Goal: Task Accomplishment & Management: Use online tool/utility

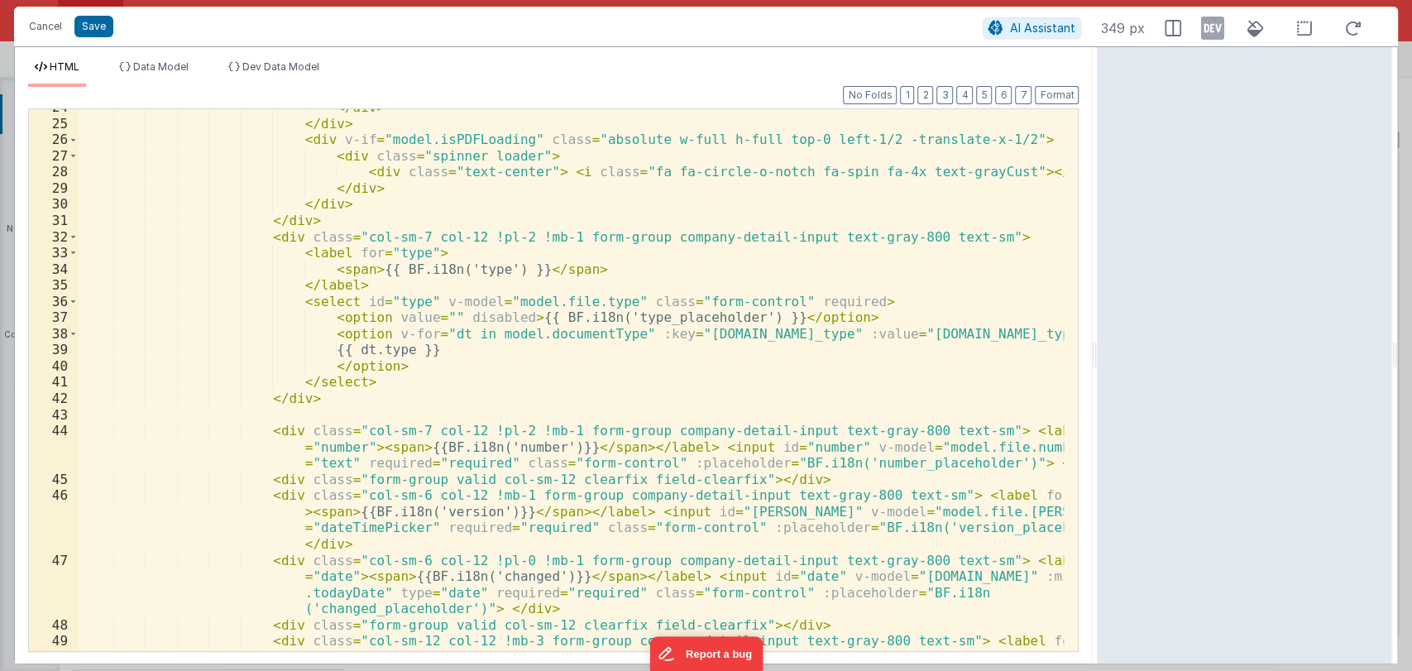
scroll to position [639, 0]
click at [845, 300] on div "</ div > </ div > < div v-if = "model.isPDFLoading" class = "absolute w-full h-…" at bounding box center [572, 413] width 986 height 623
click at [575, 60] on ul "HTML Data Model Dev Data Model" at bounding box center [553, 73] width 1077 height 26
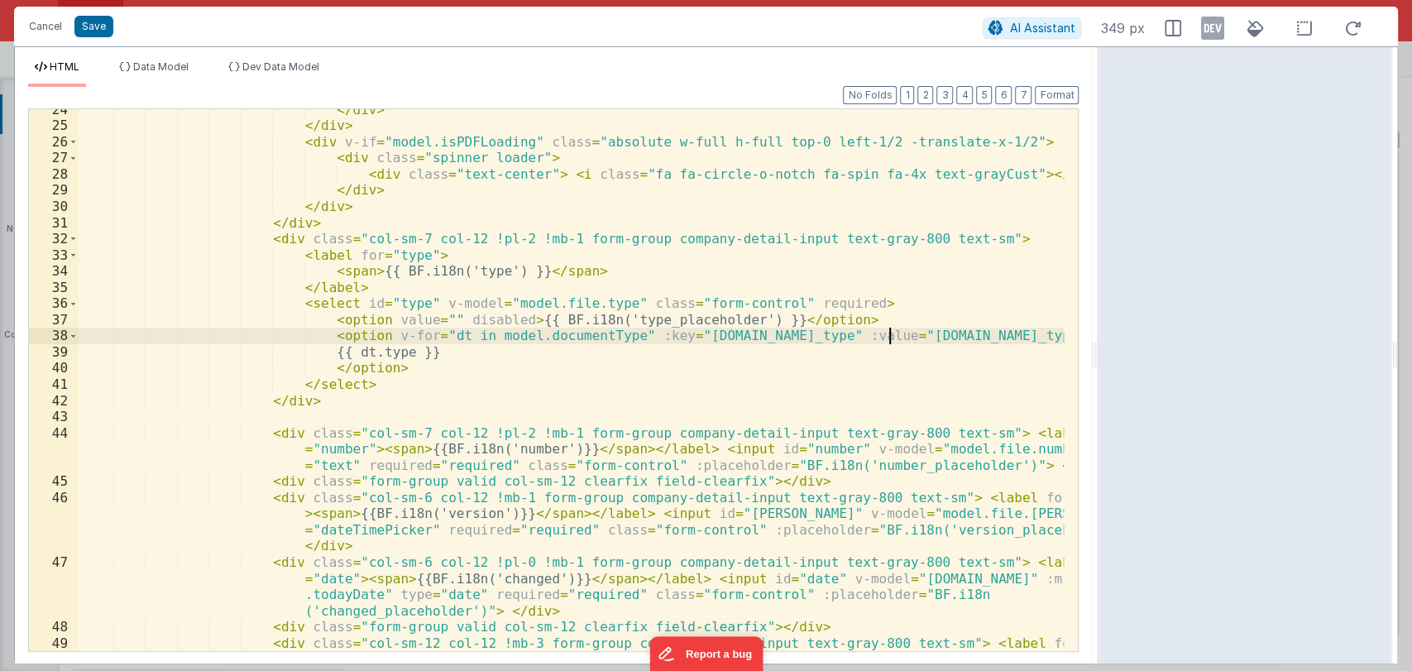
click at [913, 335] on div "</ div > </ div > < div v-if = "model.isPDFLoading" class = "absolute w-full h-…" at bounding box center [572, 413] width 986 height 623
click at [863, 320] on div "</ div > </ div > < div v-if = "model.isPDFLoading" class = "absolute w-full h-…" at bounding box center [572, 413] width 986 height 623
click at [859, 302] on div "</ div > </ div > < div v-if = "model.isPDFLoading" class = "absolute w-full h-…" at bounding box center [572, 413] width 986 height 623
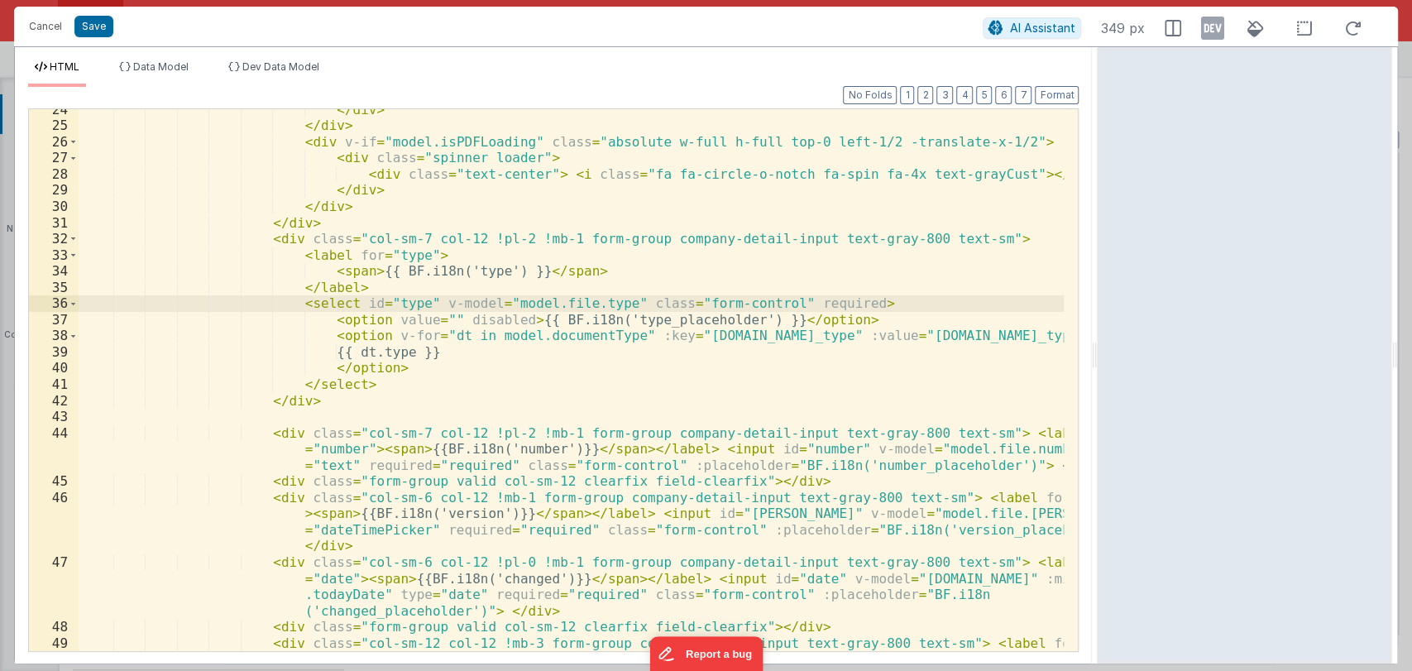
click at [862, 317] on div "</ div > </ div > < div v-if = "model.isPDFLoading" class = "absolute w-full h-…" at bounding box center [572, 413] width 986 height 623
click at [906, 332] on div "</ div > </ div > < div v-if = "model.isPDFLoading" class = "absolute w-full h-…" at bounding box center [572, 413] width 986 height 623
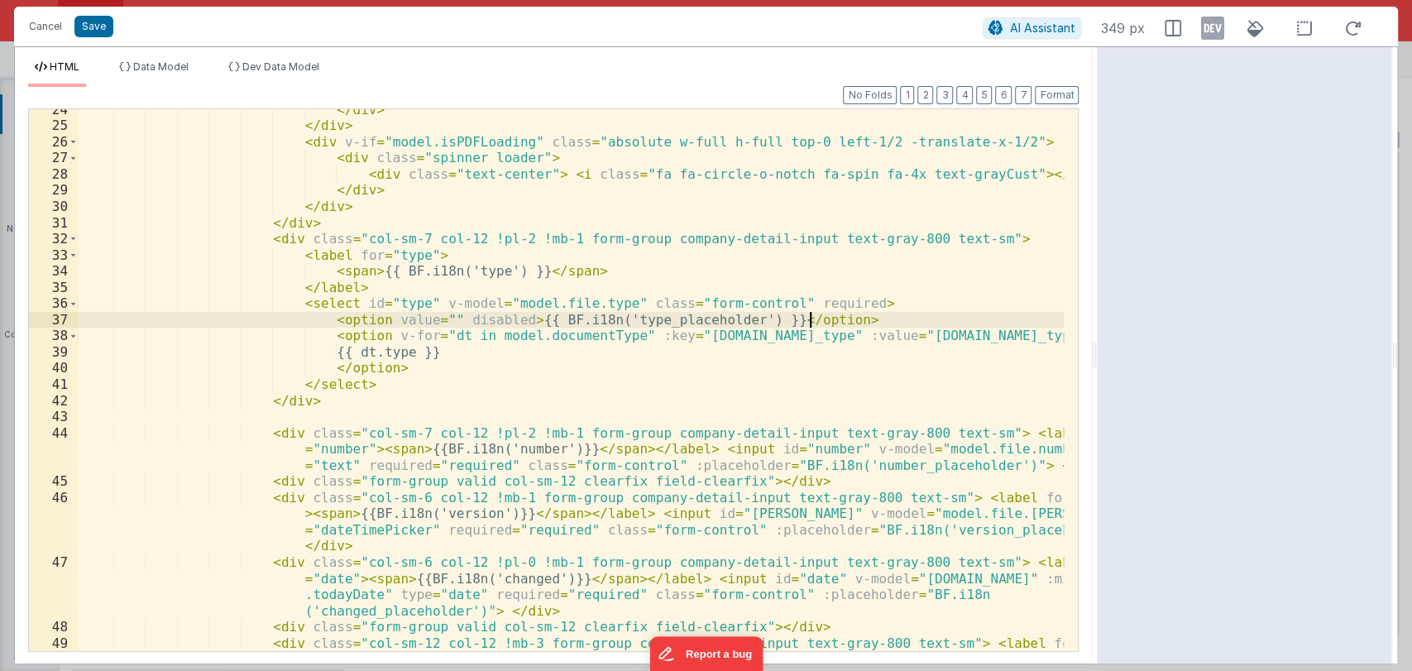
click at [859, 321] on div "</ div > </ div > < div v-if = "model.isPDFLoading" class = "absolute w-full h-…" at bounding box center [572, 413] width 986 height 623
click at [874, 304] on div "</ div > </ div > < div v-if = "model.isPDFLoading" class = "absolute w-full h-…" at bounding box center [572, 413] width 986 height 623
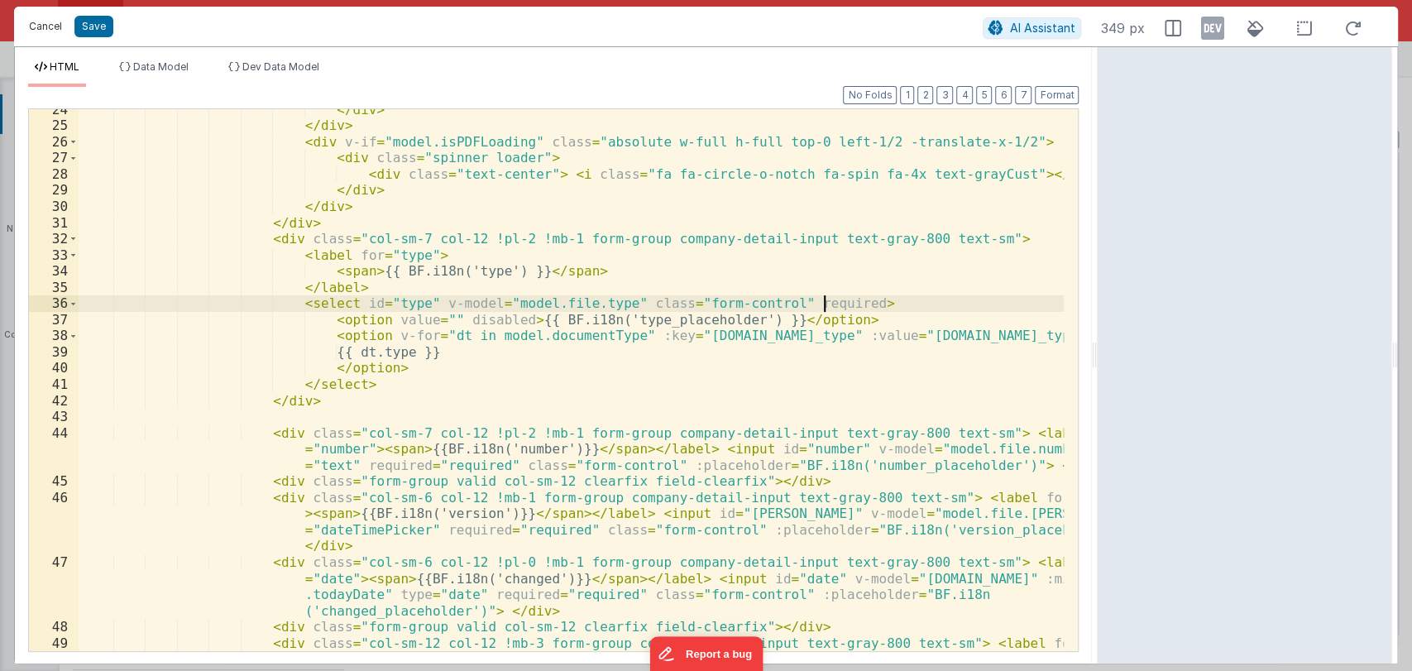
click at [50, 32] on button "Cancel" at bounding box center [46, 26] width 50 height 23
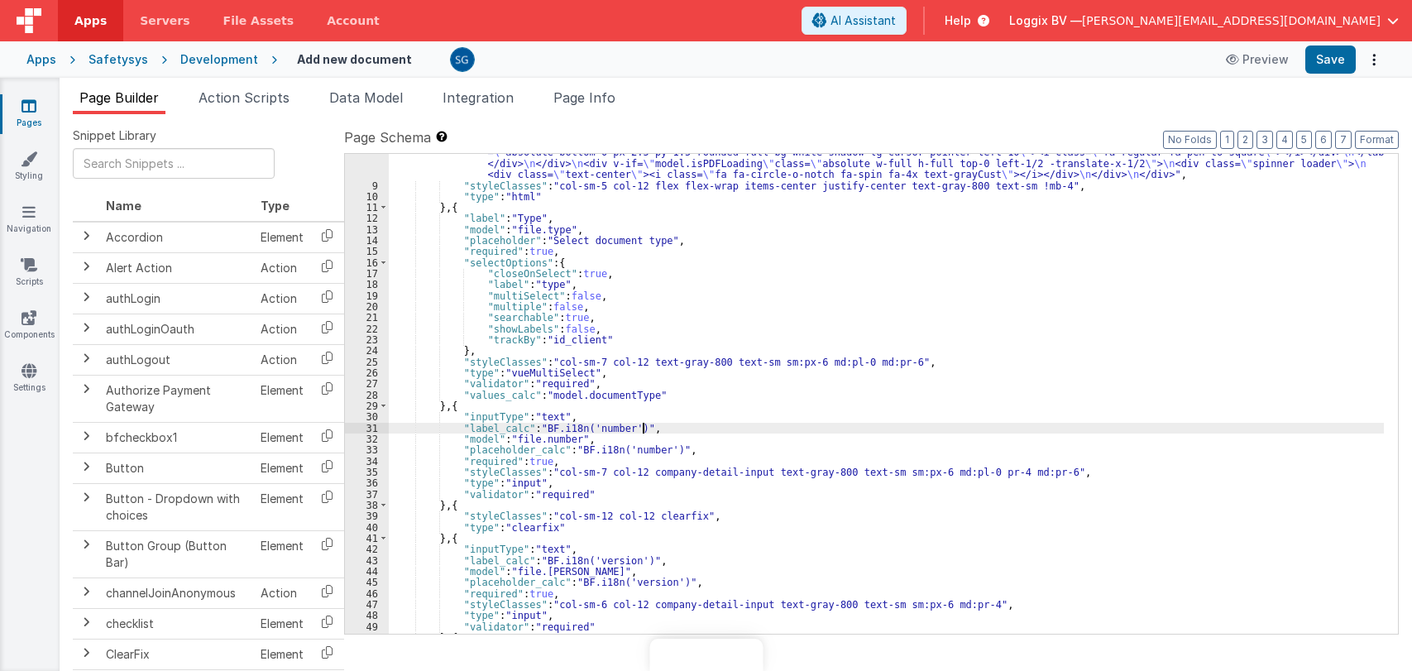
click at [605, 315] on div ""html" : "<div :class= \" model.isPDFLoading && 'disabled-section' \" class= \"…" at bounding box center [886, 359] width 995 height 623
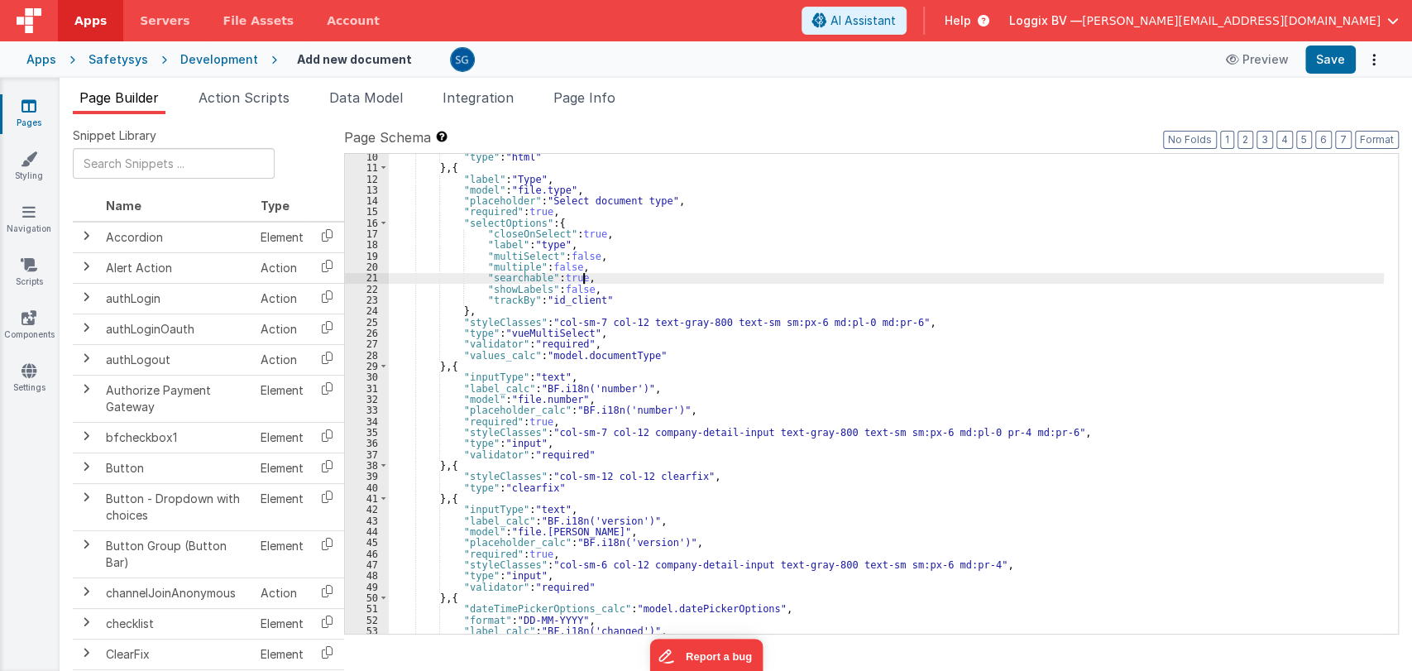
scroll to position [238, 0]
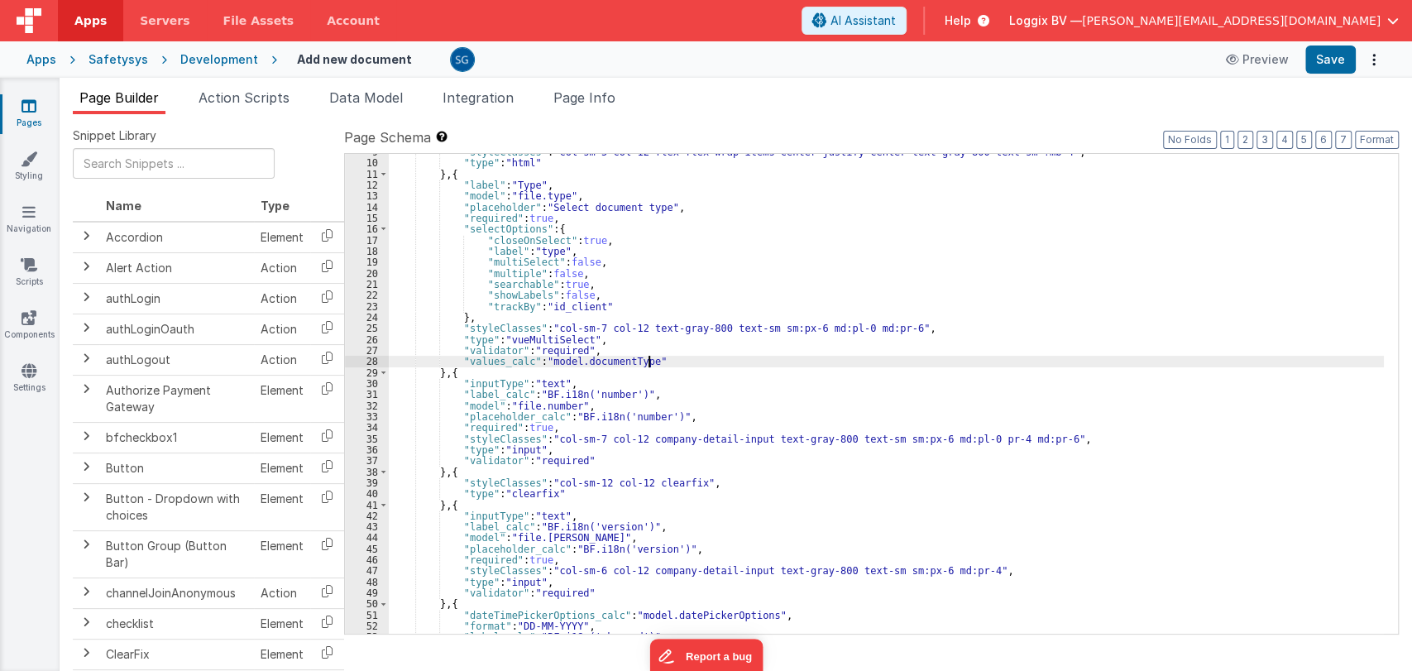
click at [682, 366] on div ""styleClasses" : "col-sm-5 col-12 flex flex-wrap items-center justify-center te…" at bounding box center [886, 397] width 995 height 502
click at [709, 382] on div ""styleClasses" : "col-sm-5 col-12 flex flex-wrap items-center justify-center te…" at bounding box center [886, 397] width 995 height 502
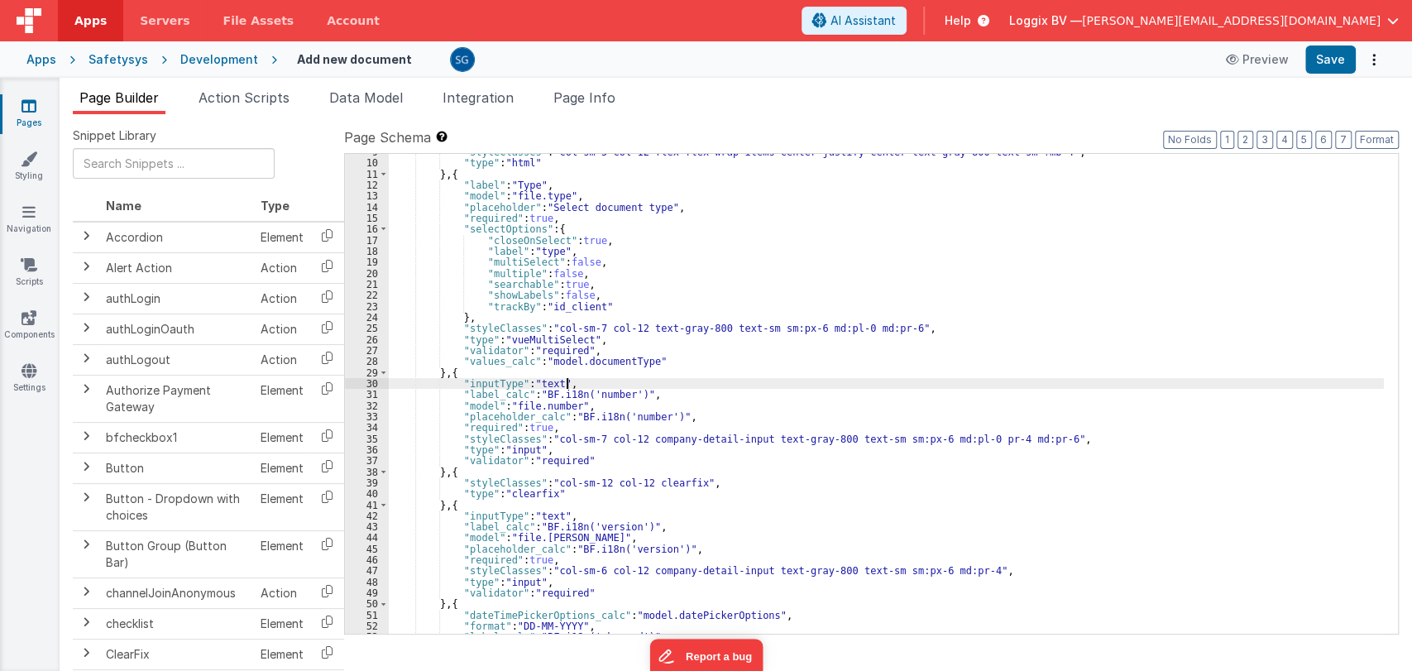
click at [33, 102] on icon at bounding box center [29, 106] width 15 height 17
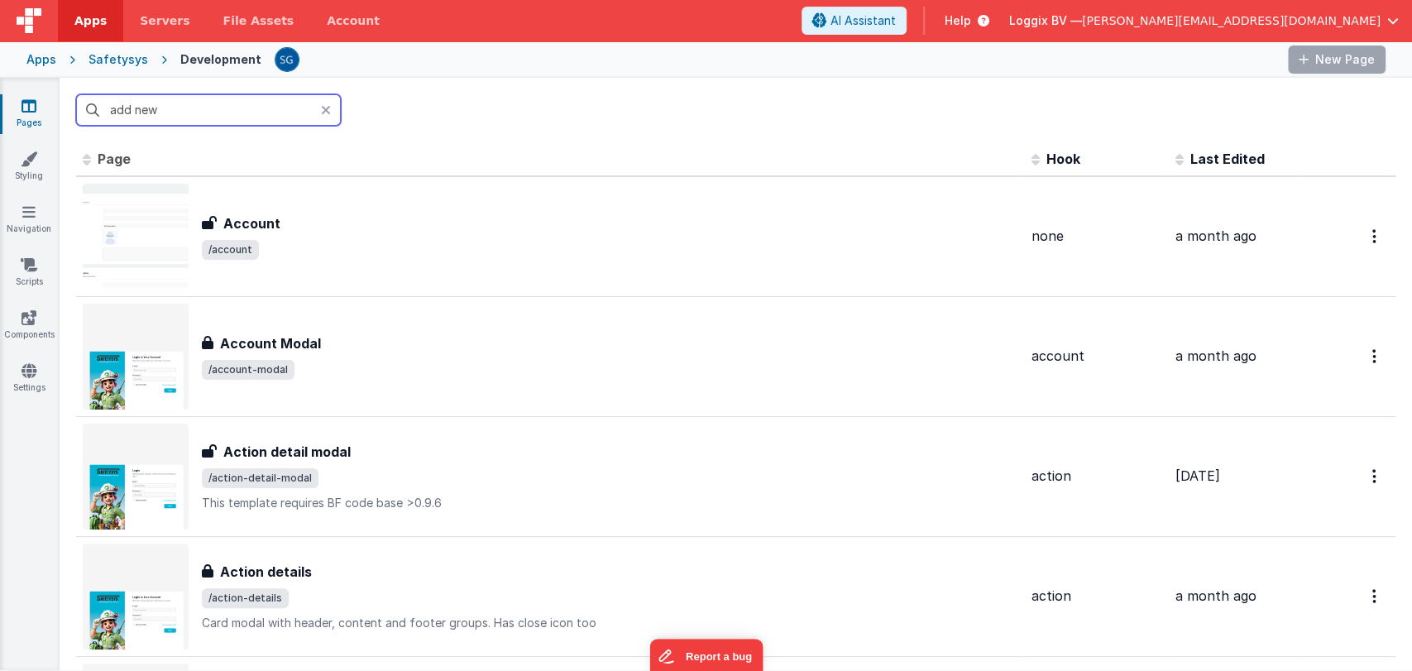
click at [239, 100] on input "add new" at bounding box center [208, 109] width 265 height 31
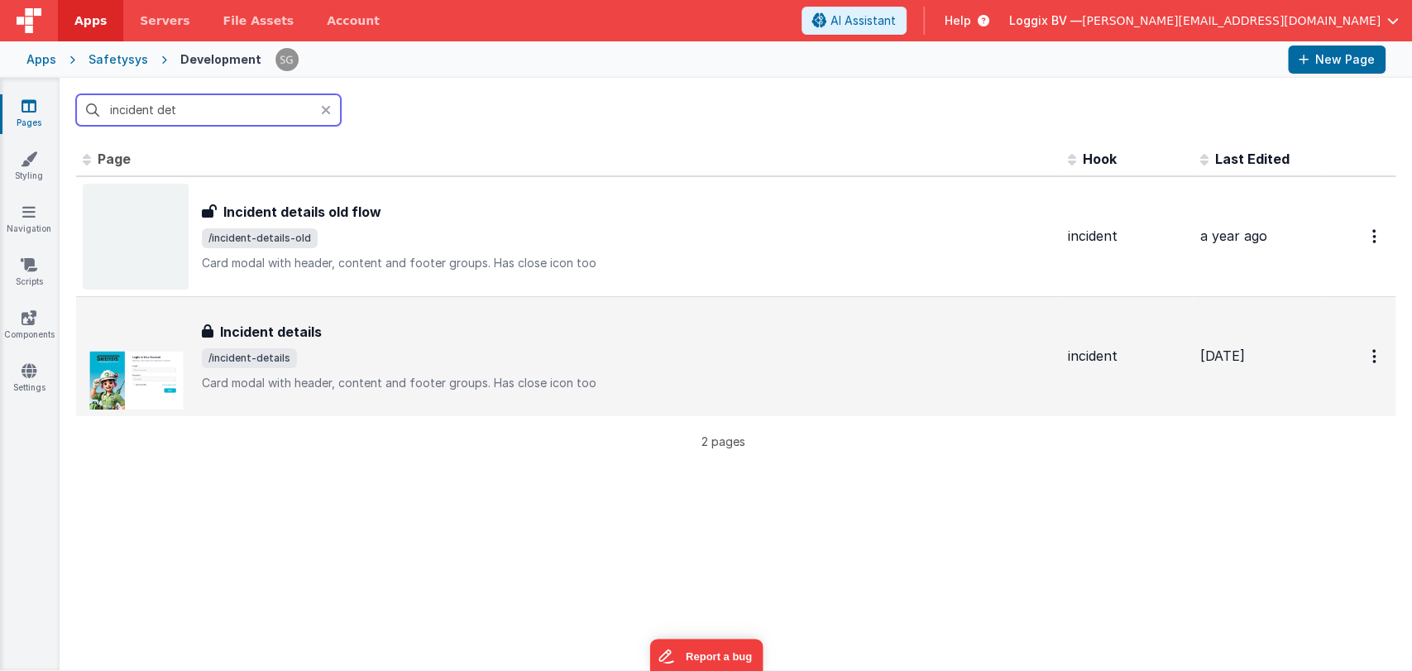
type input "incident det"
click at [300, 324] on h3 "Incident details" at bounding box center [271, 332] width 102 height 20
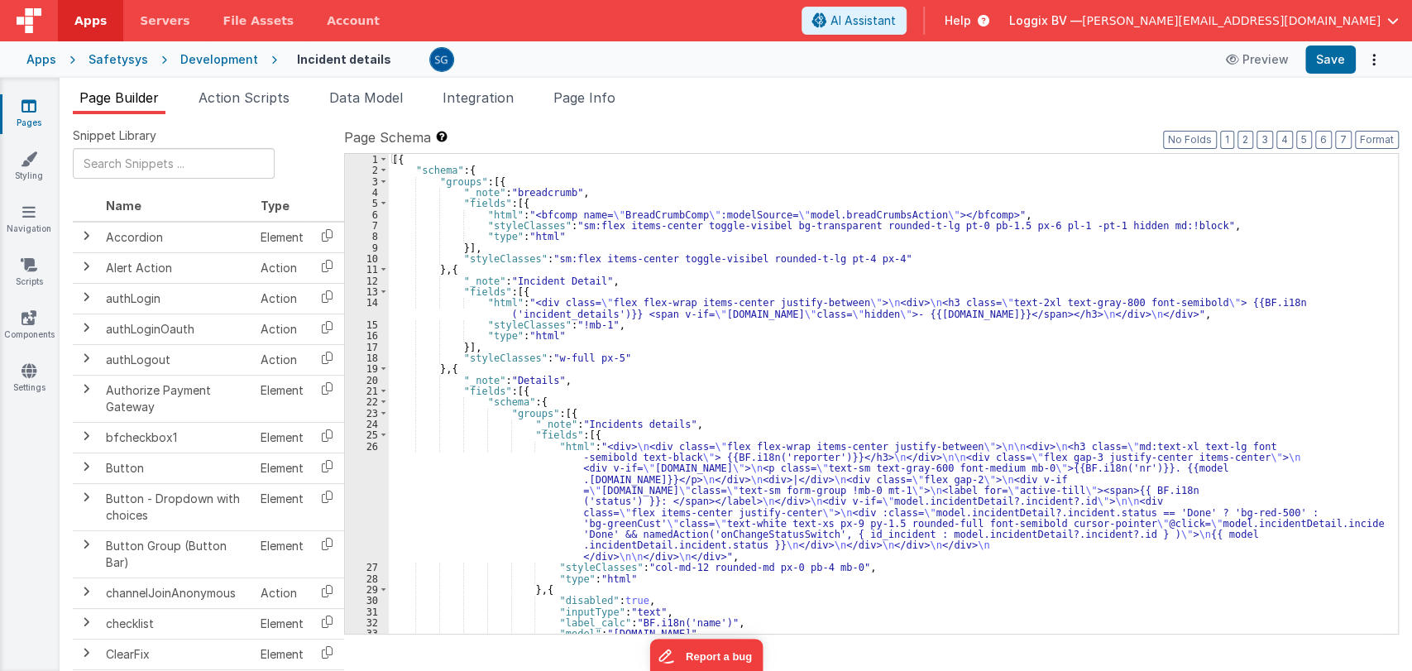
click at [891, 568] on div "[{ "schema" : { "groups" : [{ "_note" : "breadcrumb" , "fields" : [{ "html" : "…" at bounding box center [886, 405] width 995 height 502
click at [891, 564] on div "[{ "schema" : { "groups" : [{ "_note" : "breadcrumb" , "fields" : [{ "html" : "…" at bounding box center [886, 394] width 995 height 480
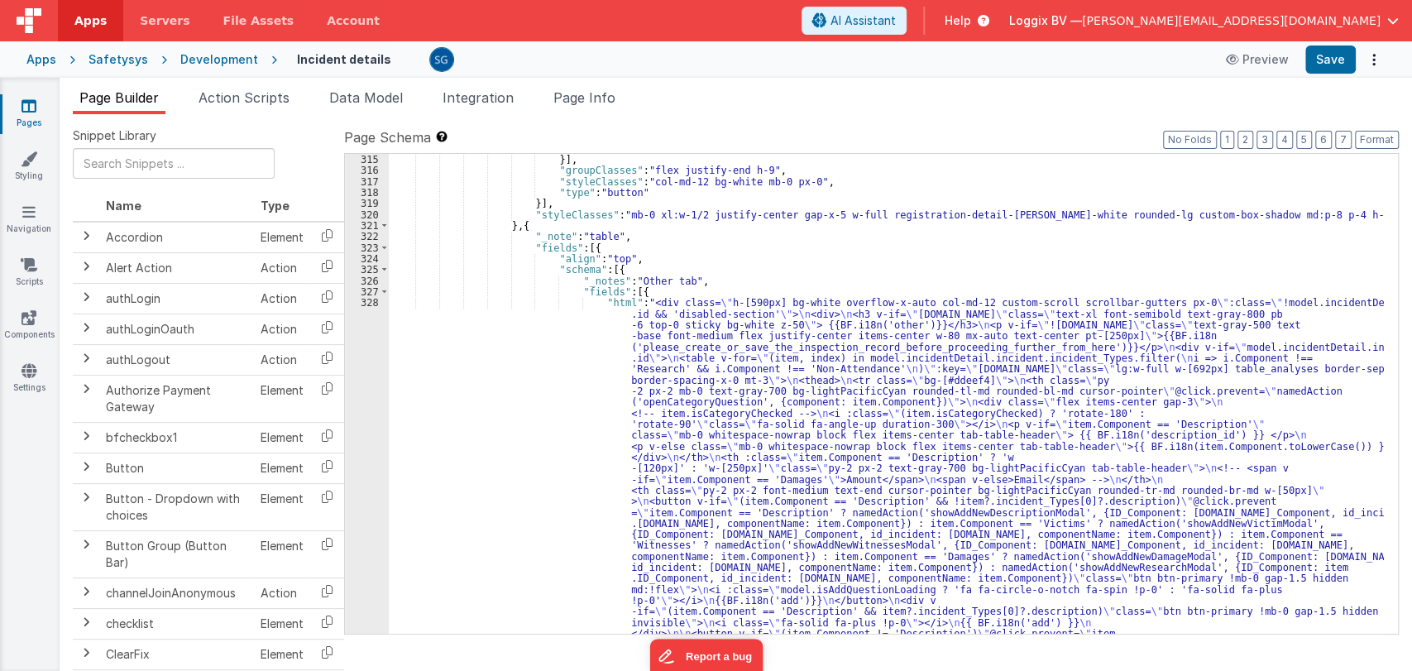
scroll to position [4234, 0]
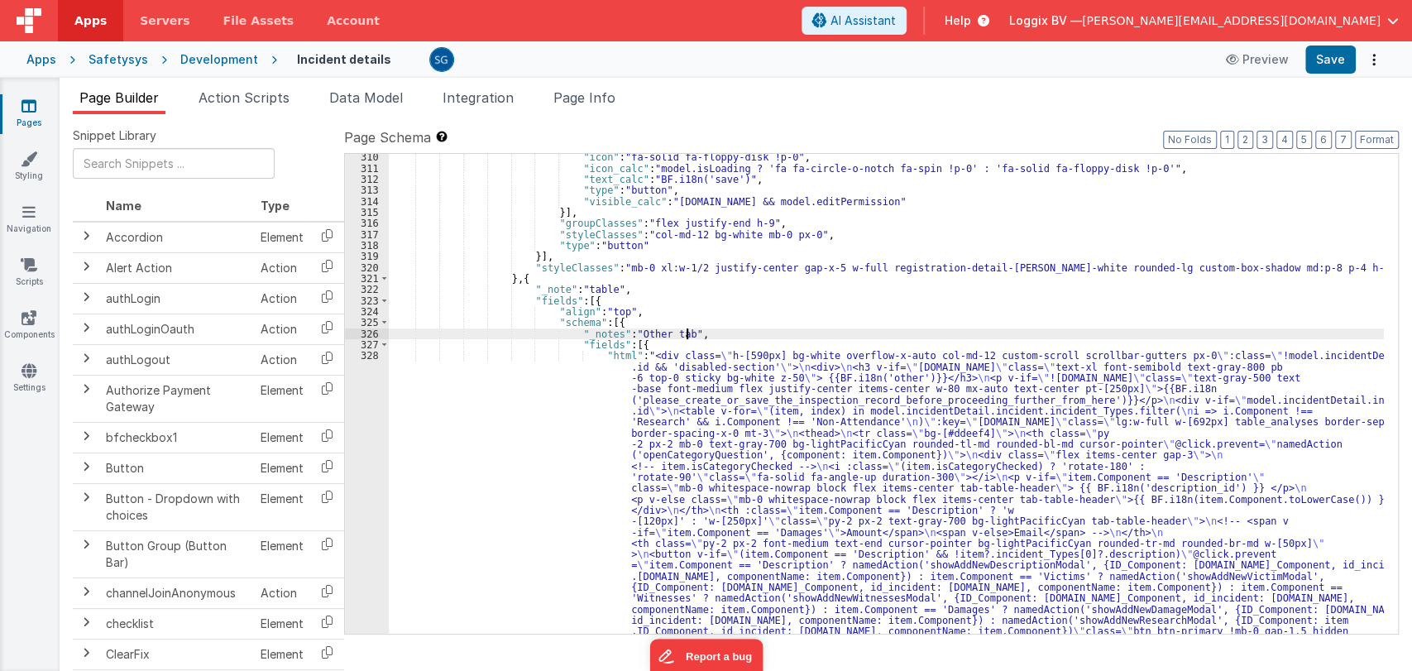
scroll to position [4182, 0]
click at [360, 93] on span "Data Model" at bounding box center [366, 97] width 74 height 17
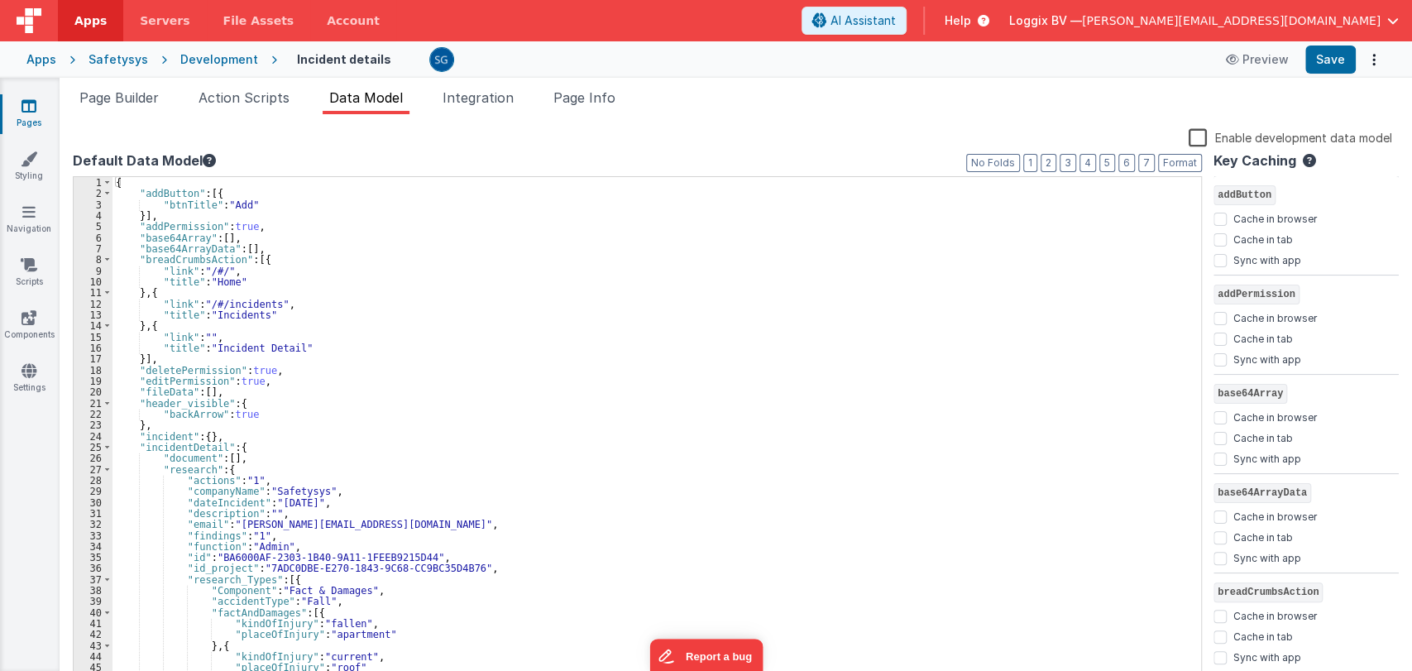
click at [529, 329] on div "{ "addButton" : [{ "btnTitle" : "Add" }] , "addPermission" : true , "base64Arra…" at bounding box center [649, 441] width 1074 height 529
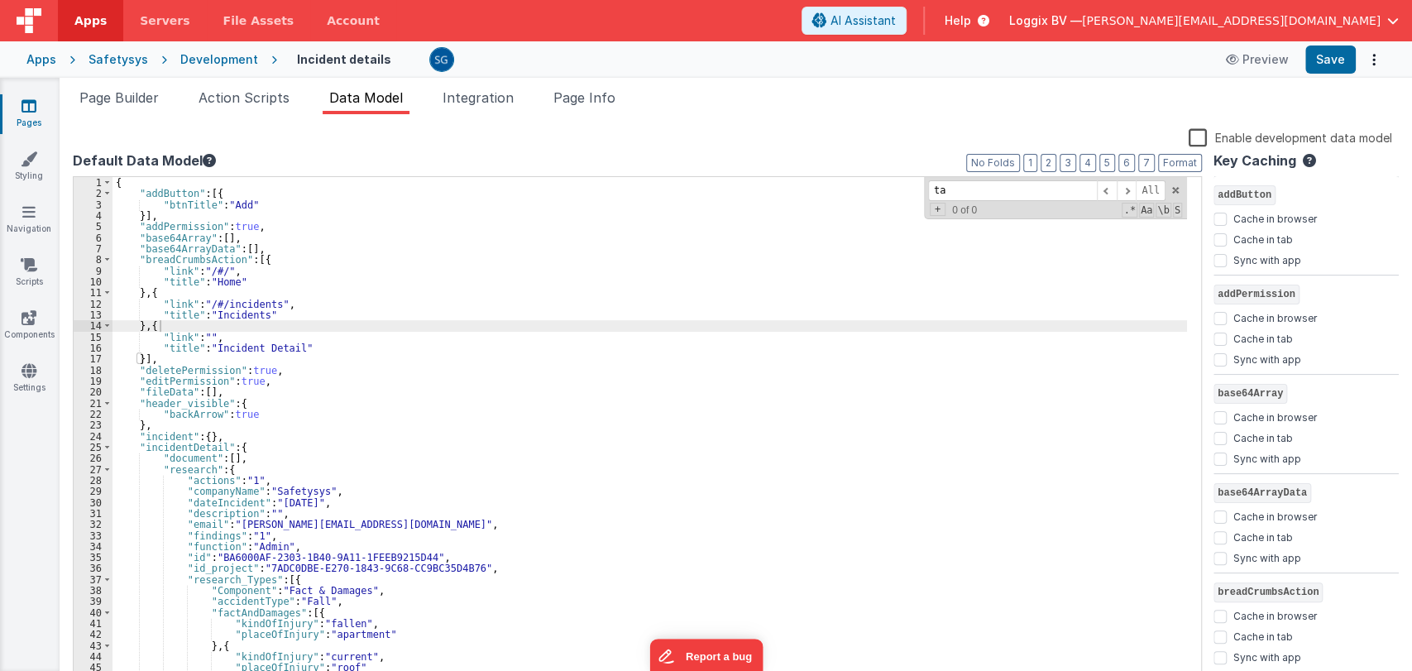
type input "tab"
click at [250, 93] on span "Action Scripts" at bounding box center [243, 97] width 91 height 17
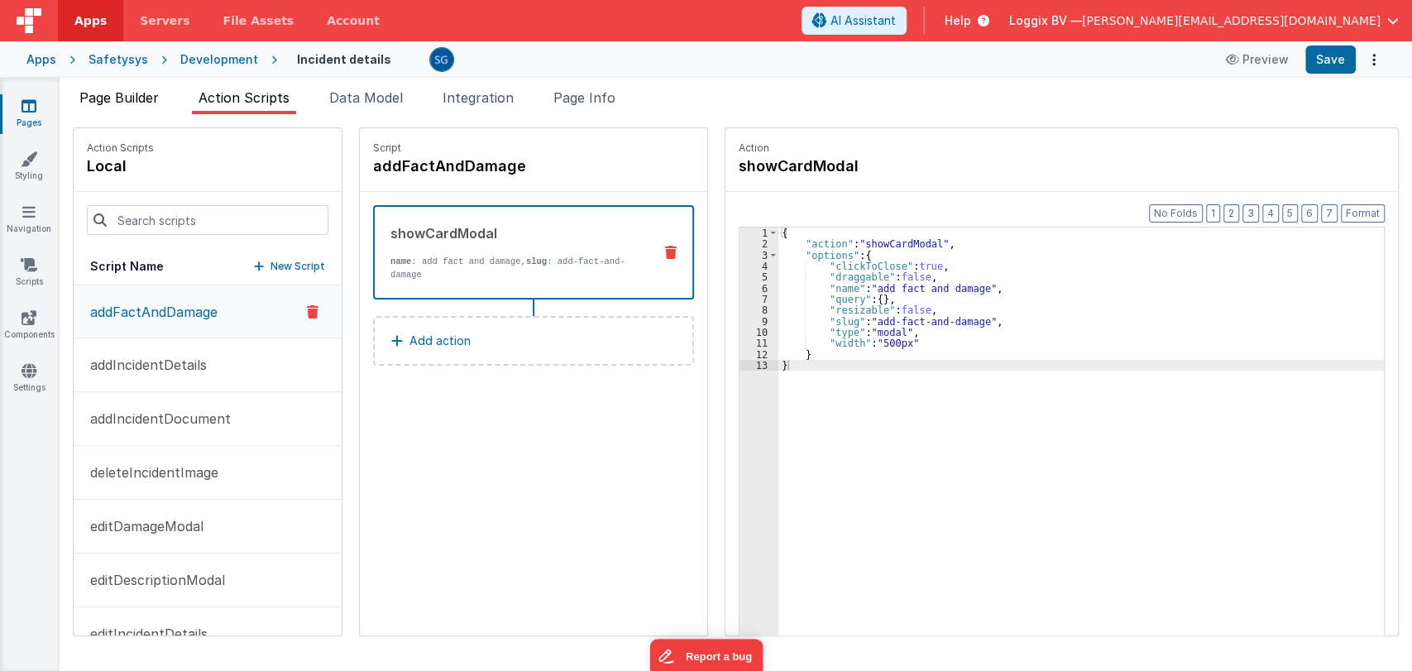
click at [117, 100] on span "Page Builder" at bounding box center [118, 97] width 79 height 17
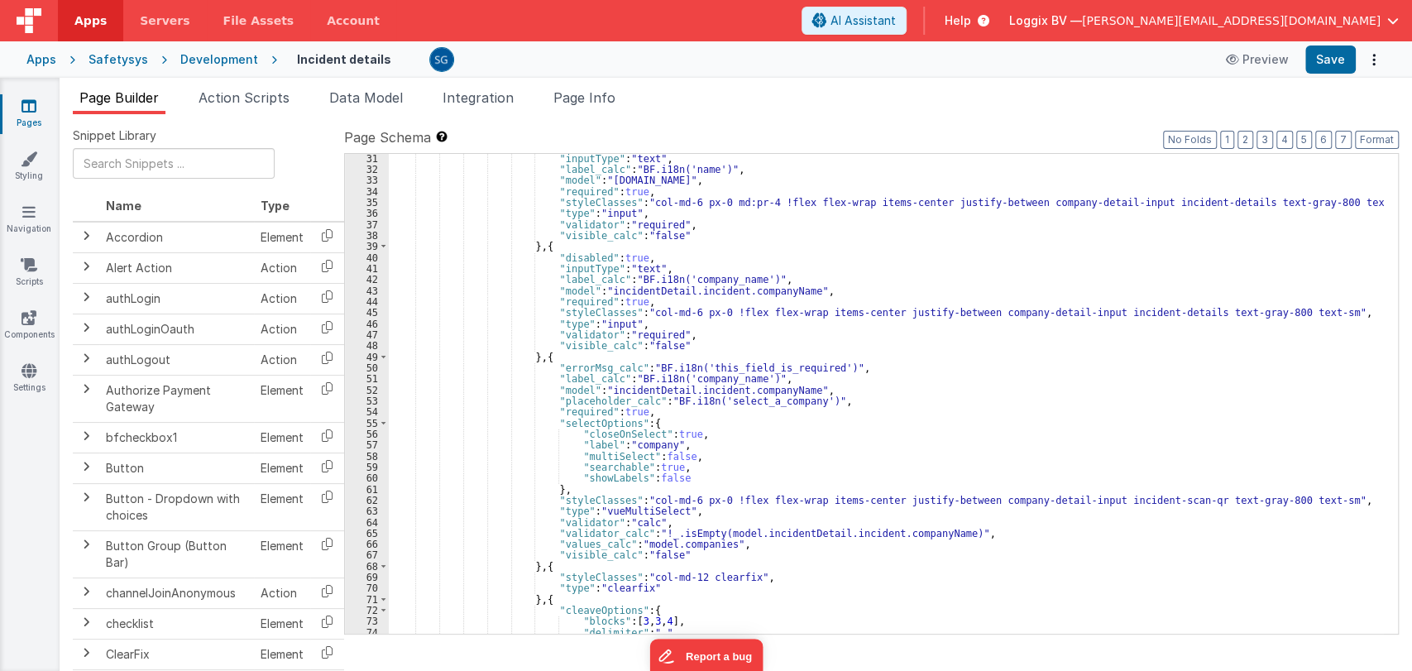
scroll to position [0, 0]
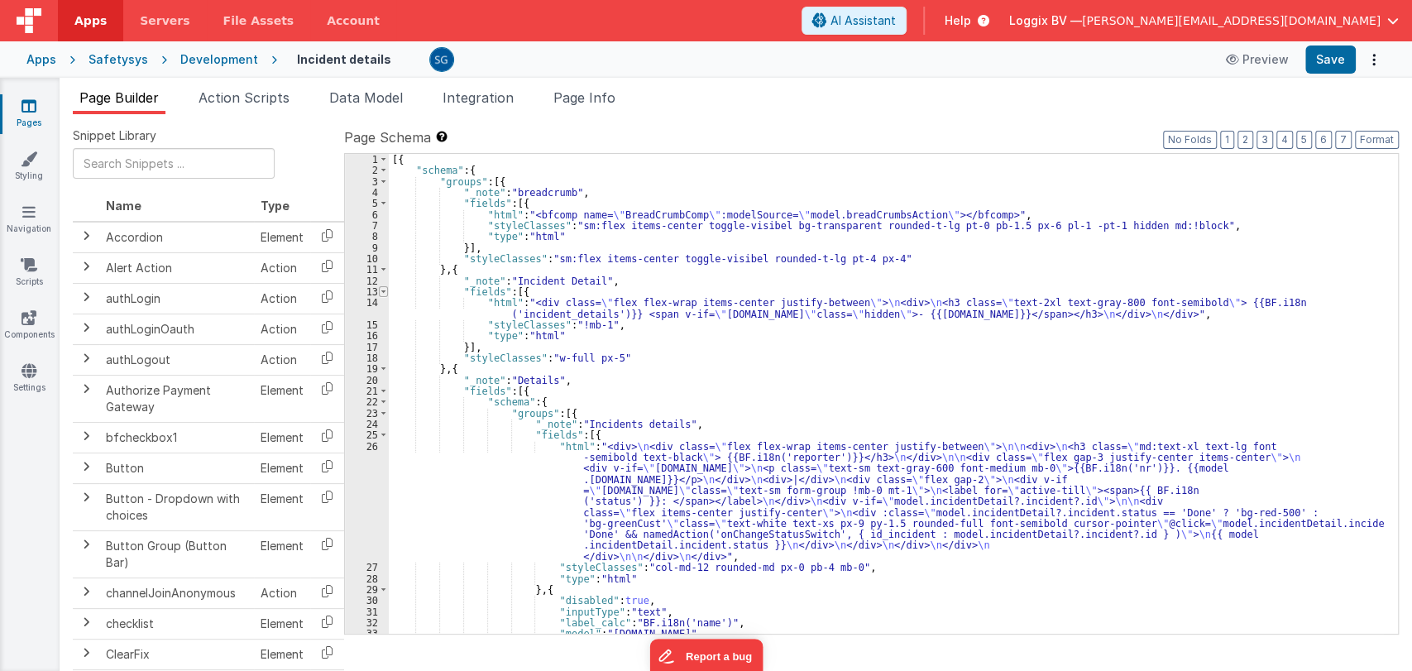
click at [382, 290] on span at bounding box center [383, 291] width 9 height 11
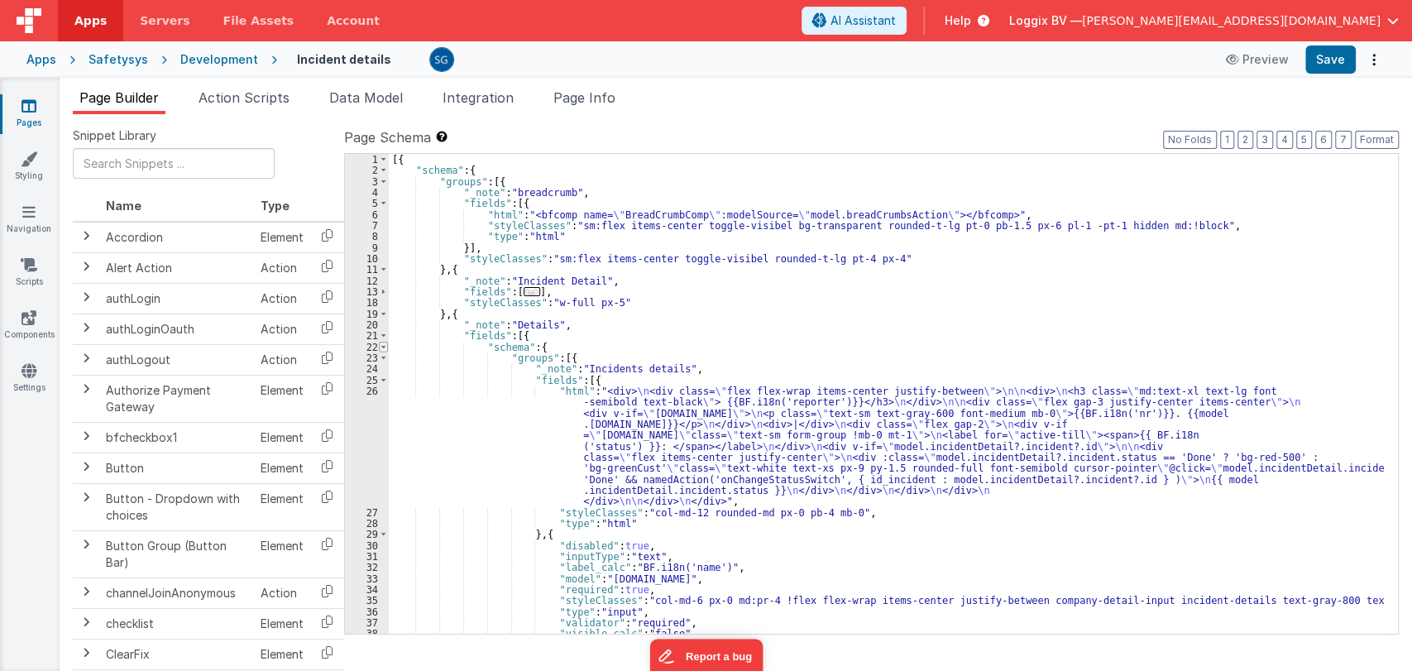
click at [382, 342] on span at bounding box center [383, 347] width 9 height 11
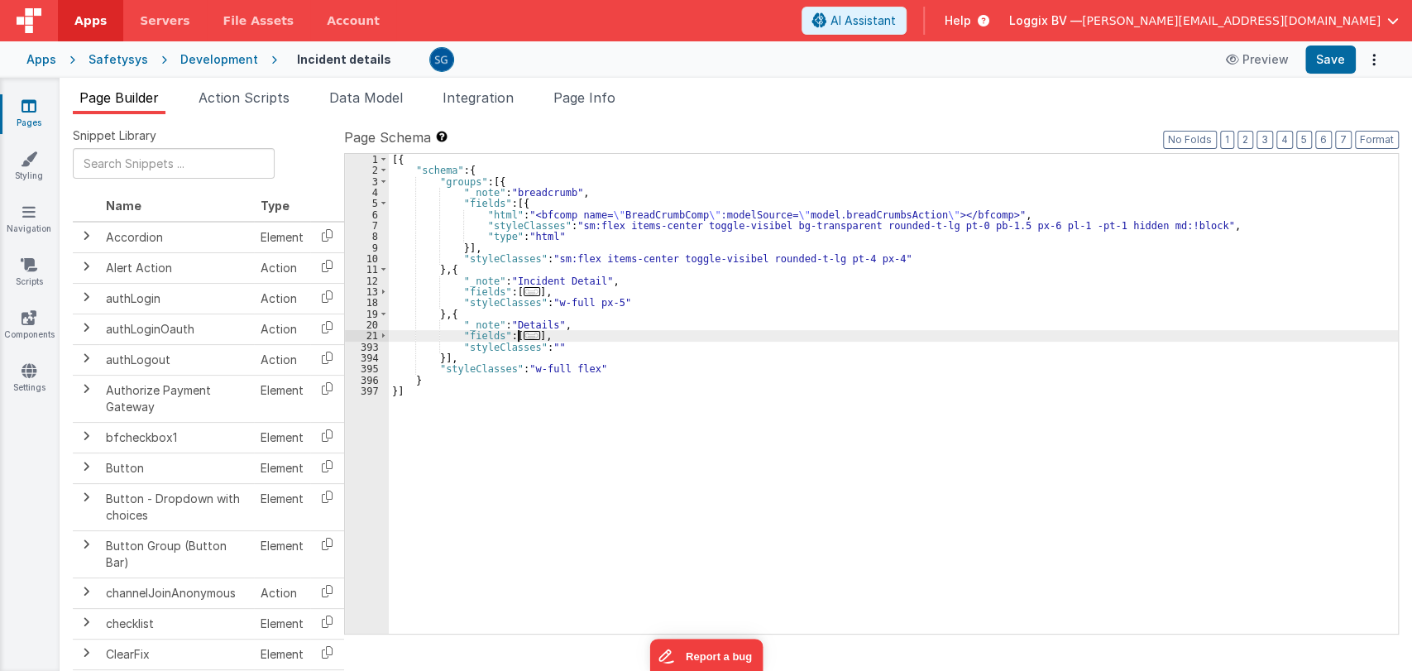
click at [382, 342] on div "393" at bounding box center [367, 347] width 44 height 11
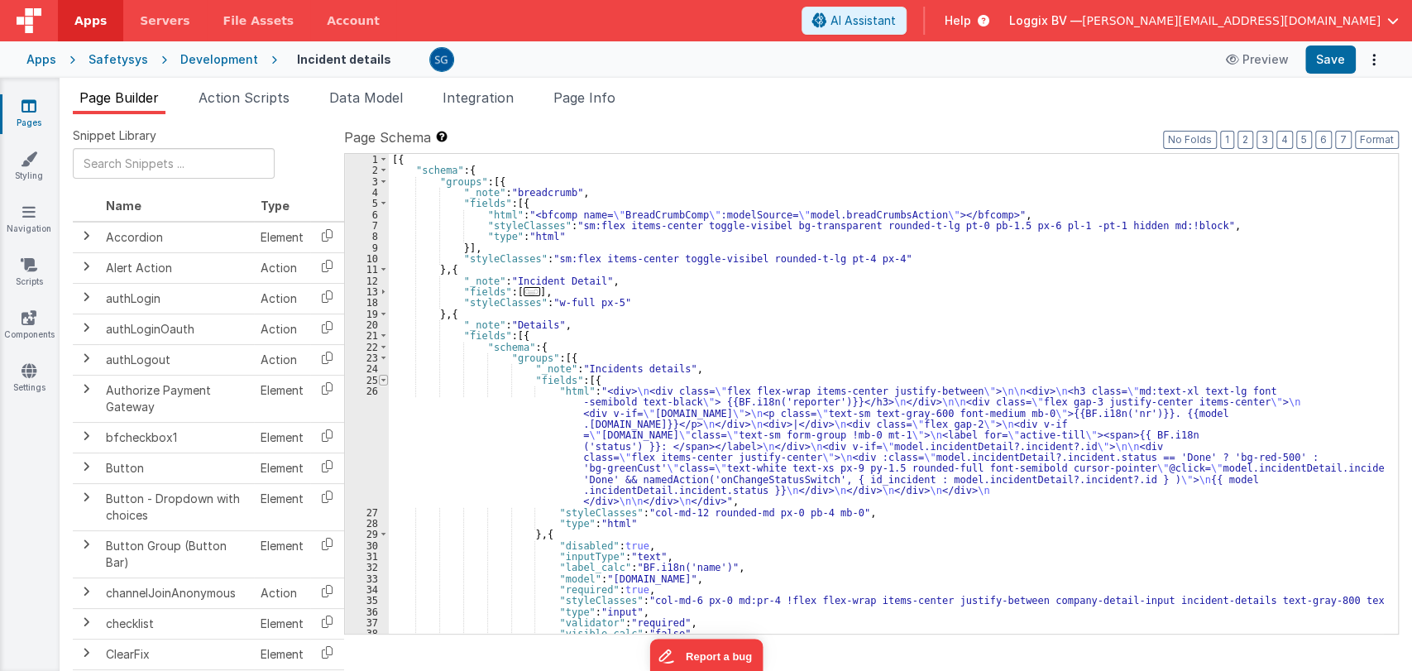
click at [385, 379] on span at bounding box center [383, 380] width 9 height 11
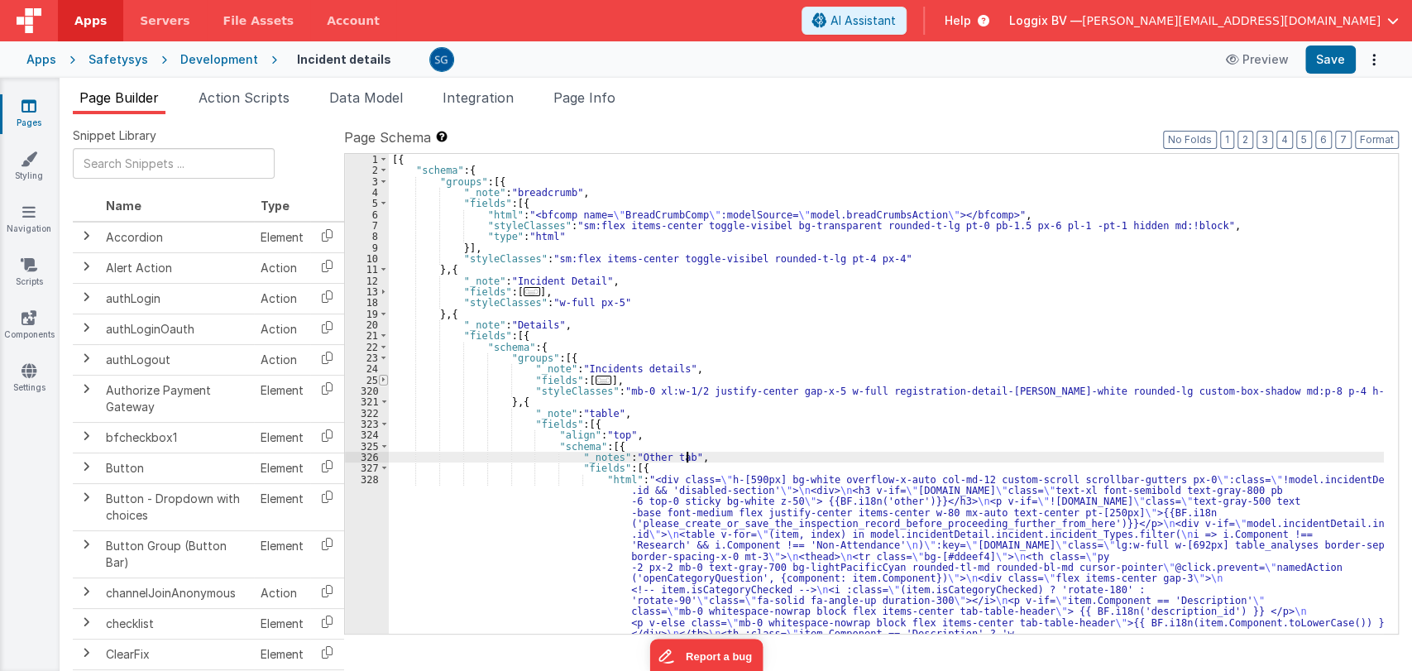
click at [385, 379] on span at bounding box center [383, 380] width 9 height 11
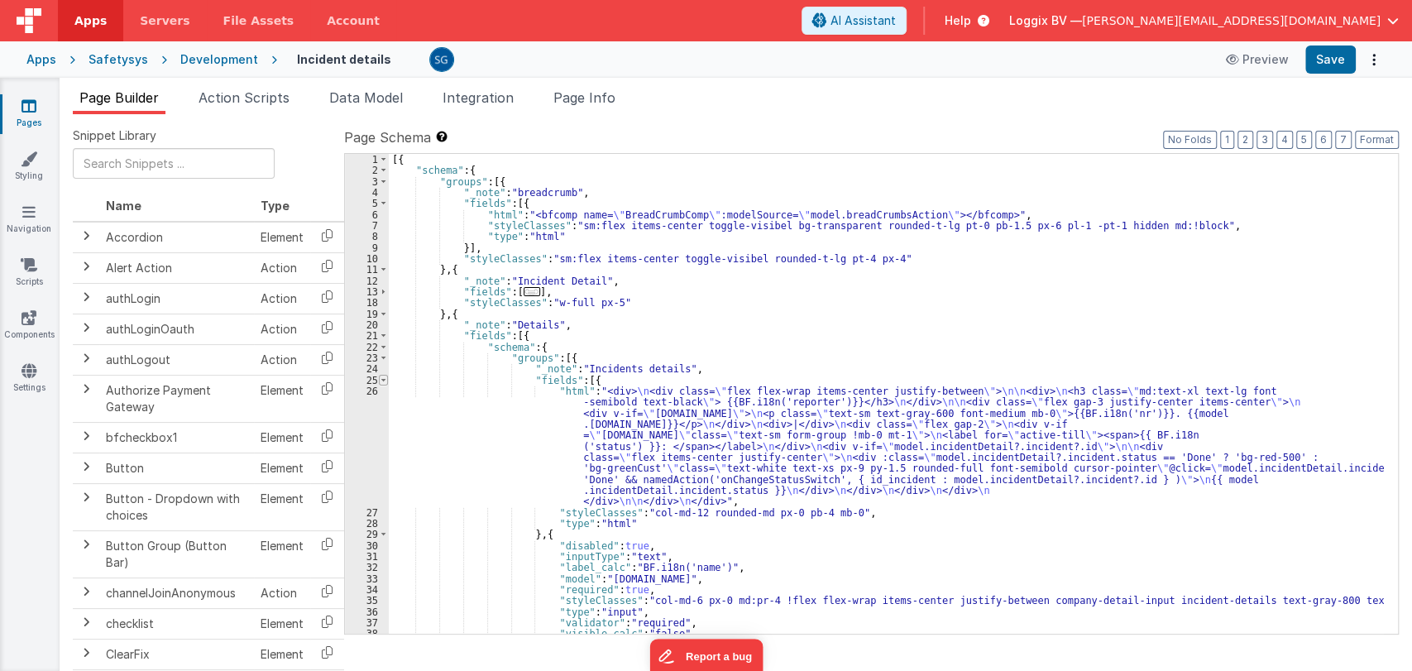
click at [385, 379] on span at bounding box center [383, 380] width 9 height 11
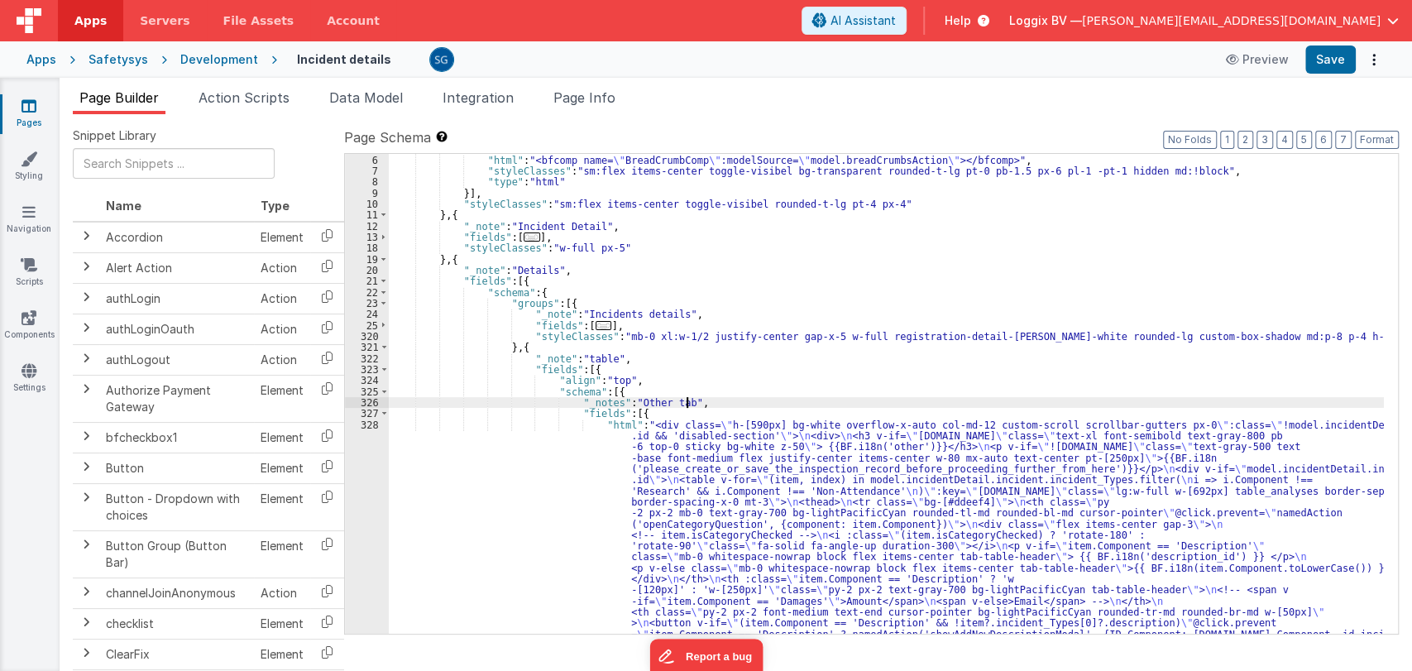
scroll to position [57, 0]
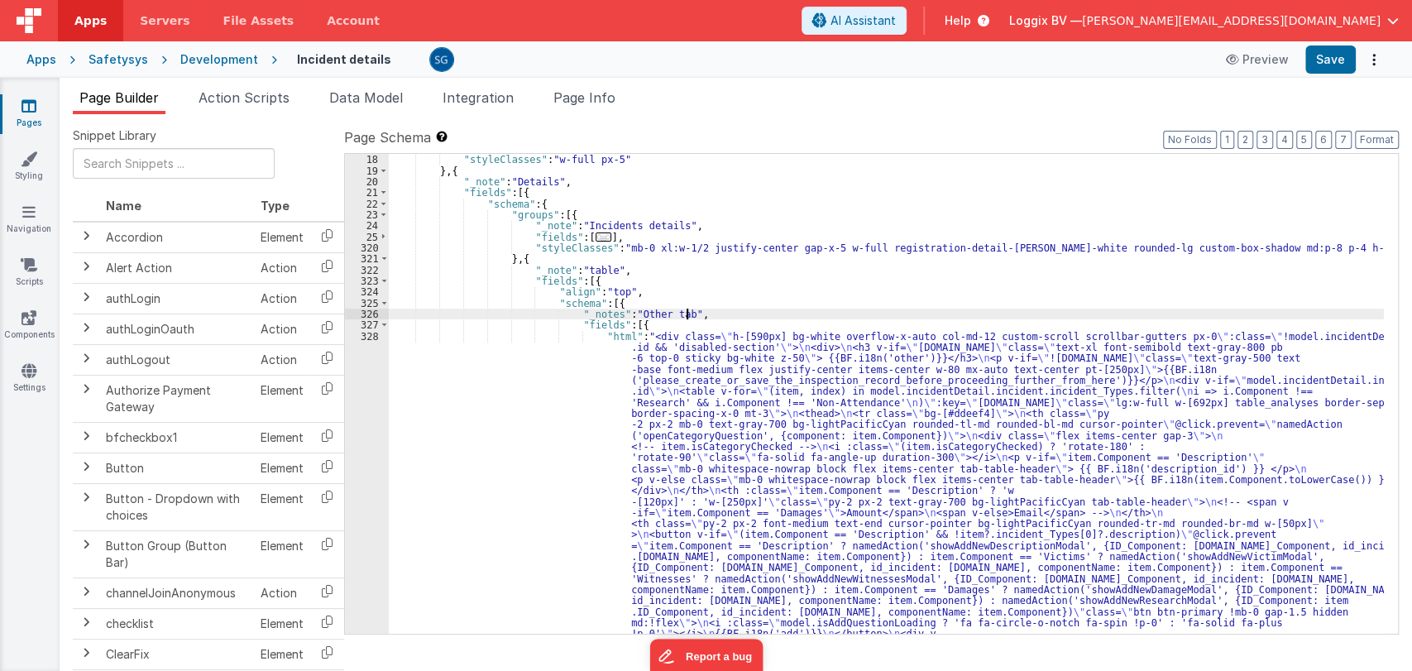
scroll to position [143, 0]
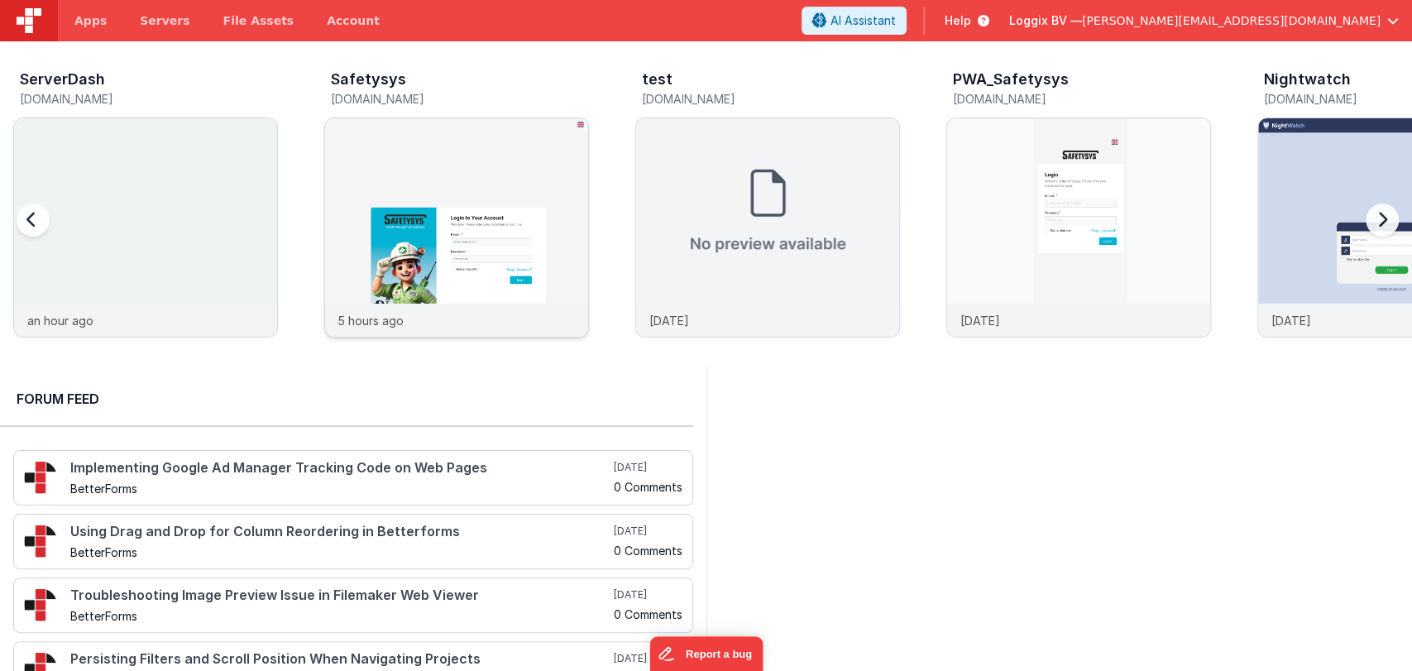
click at [523, 141] on img at bounding box center [456, 249] width 263 height 263
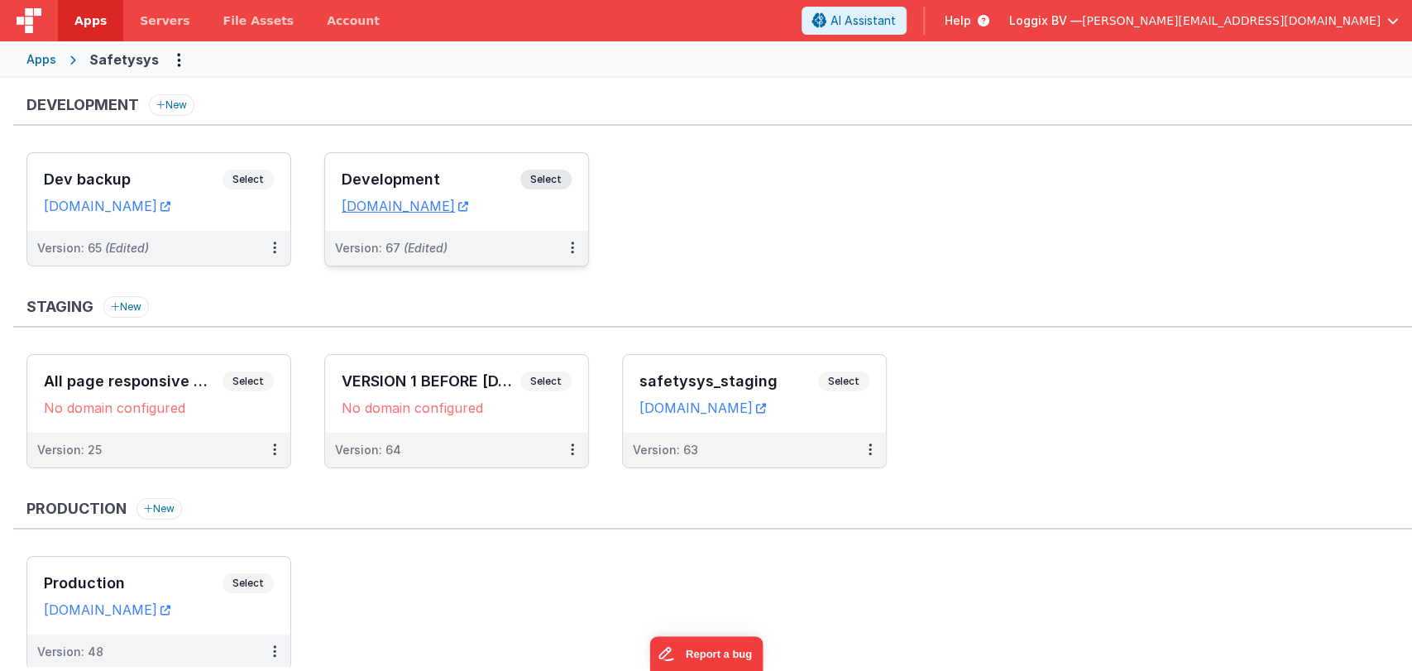
click at [437, 176] on h3 "Development" at bounding box center [431, 179] width 179 height 17
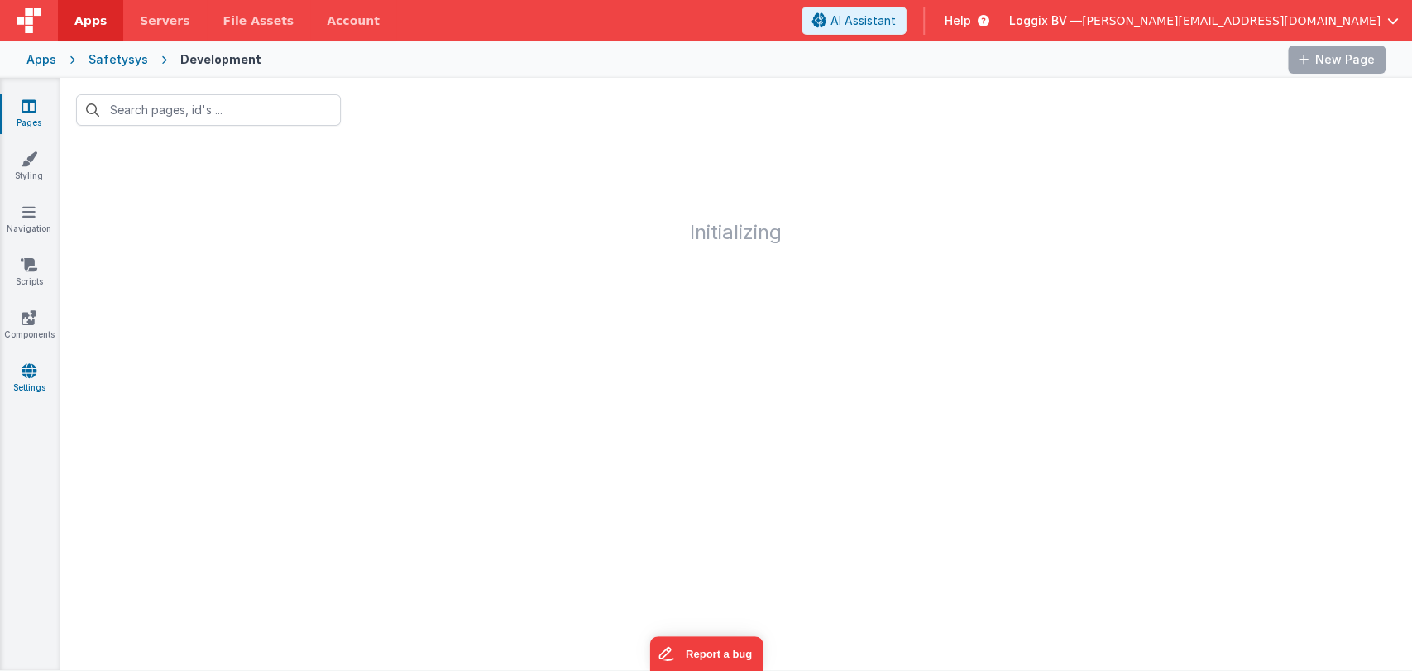
click at [46, 362] on link "Settings" at bounding box center [29, 378] width 60 height 33
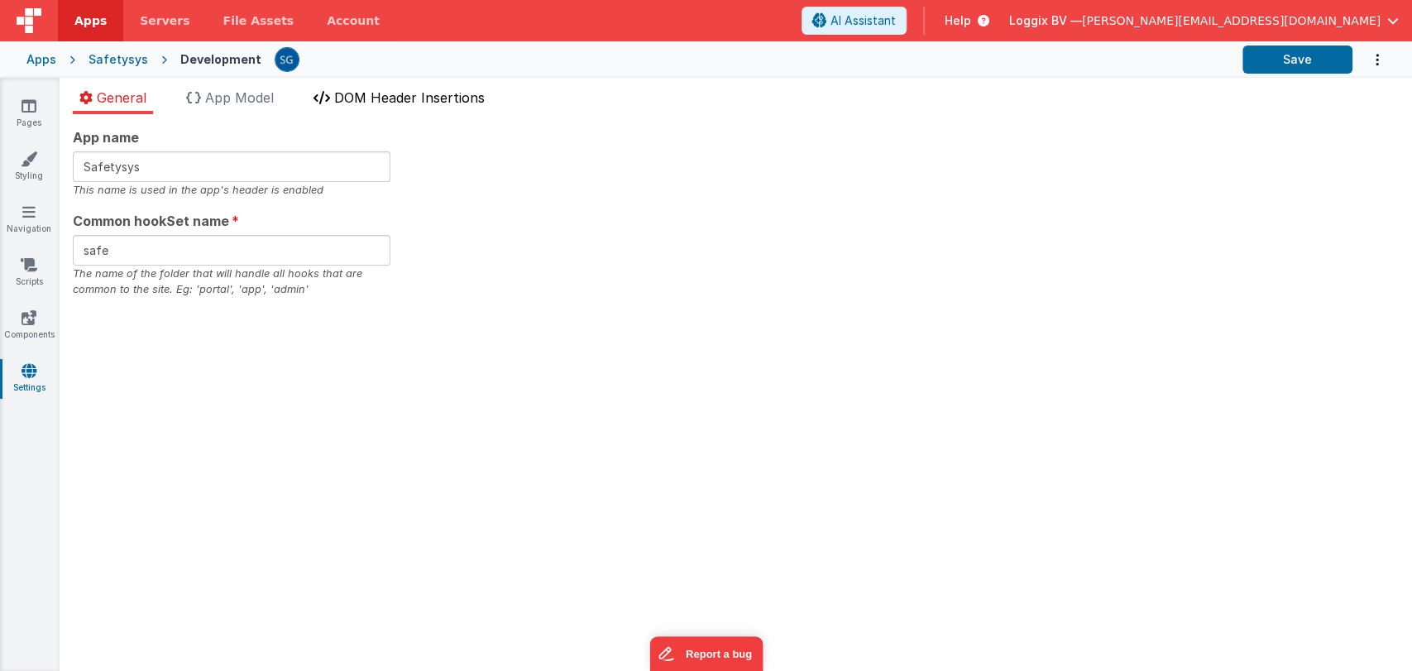
click at [401, 90] on span "DOM Header Insertions" at bounding box center [409, 97] width 151 height 17
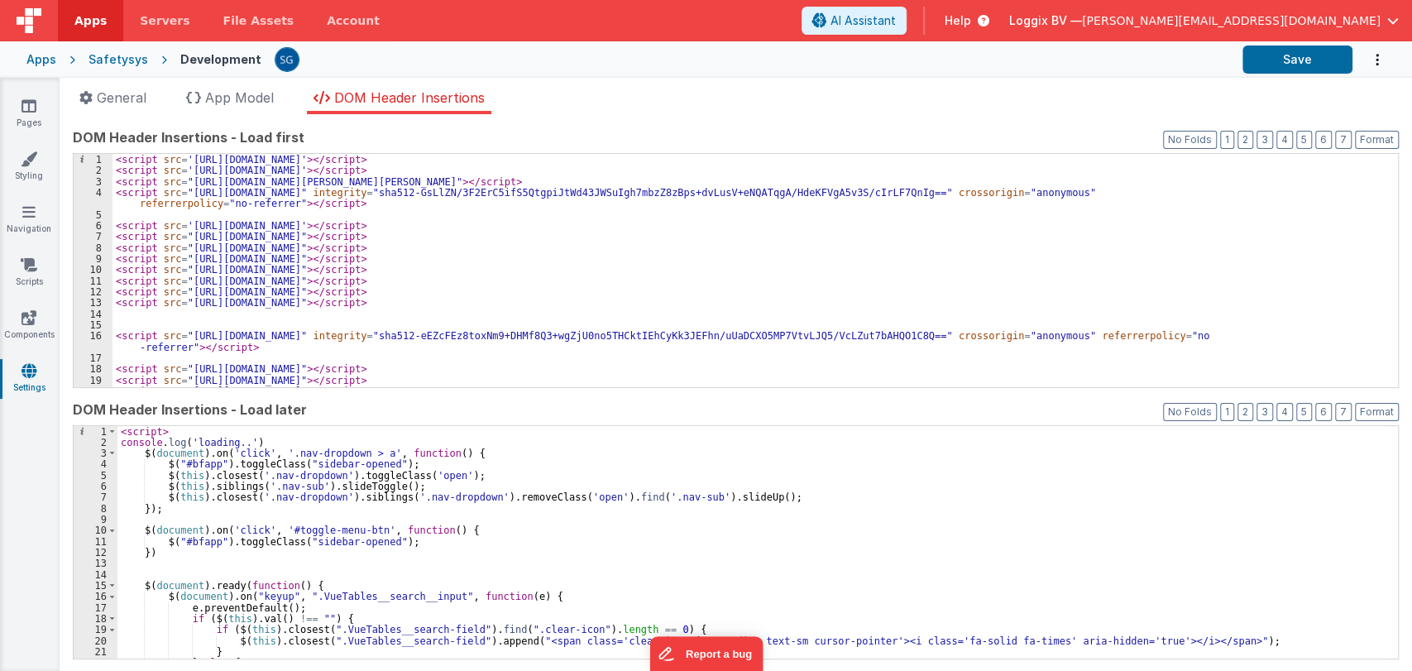
click at [629, 277] on div "< script src = 'https://unpkg.com/vue/dist/vue.js' > </ script > < script src =…" at bounding box center [747, 282] width 1271 height 256
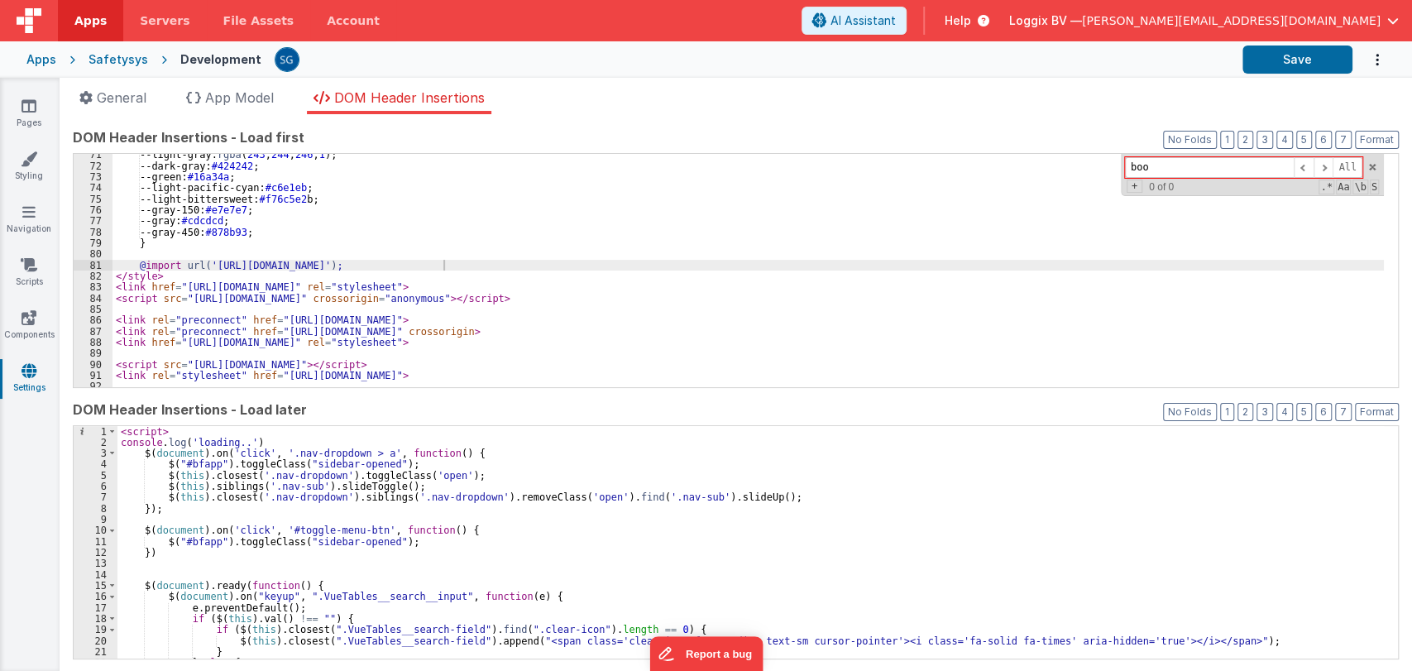
scroll to position [798, 0]
type input "bootstrap"
click at [26, 114] on link "Pages" at bounding box center [29, 114] width 60 height 33
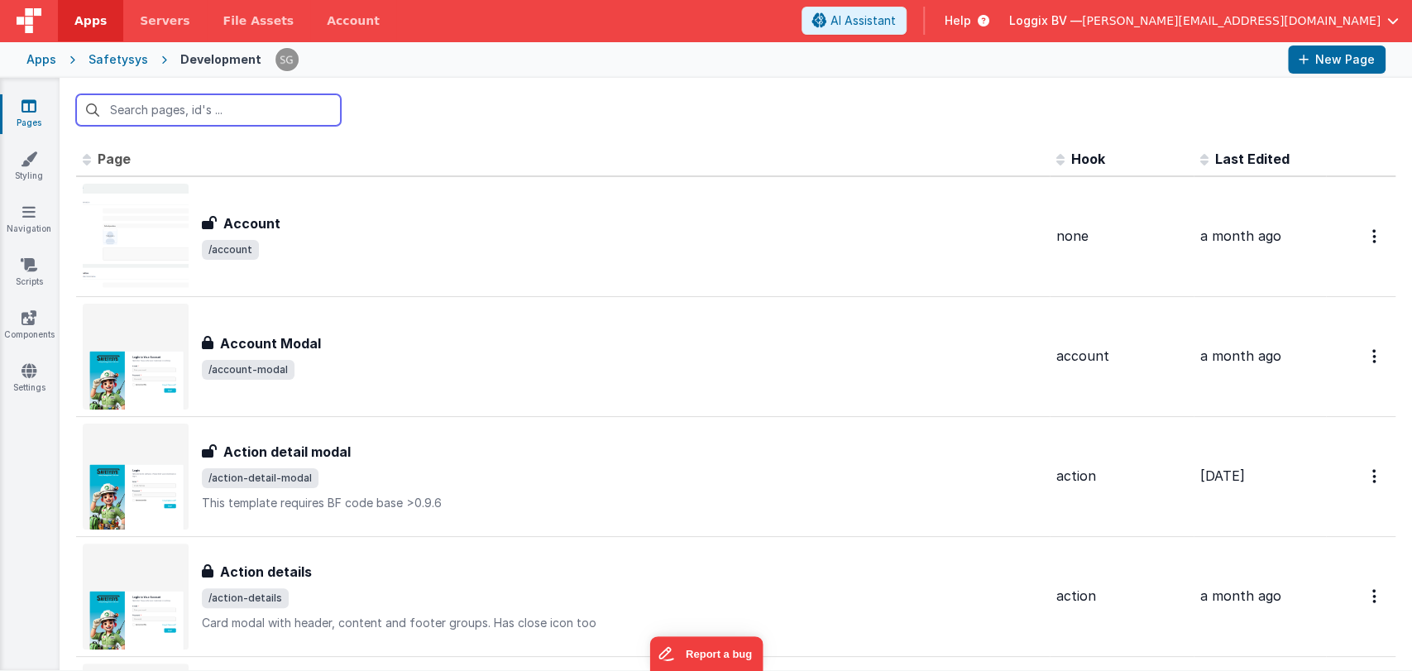
click at [165, 112] on input "text" at bounding box center [208, 109] width 265 height 31
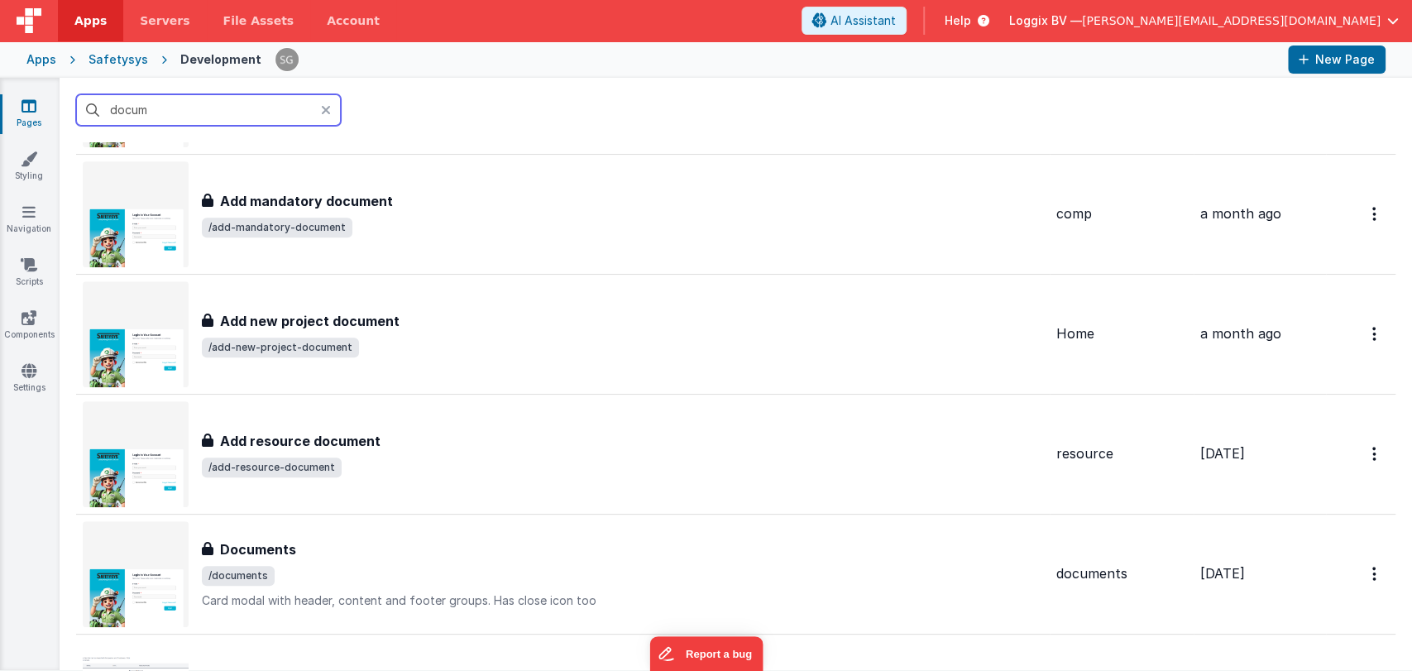
scroll to position [770, 0]
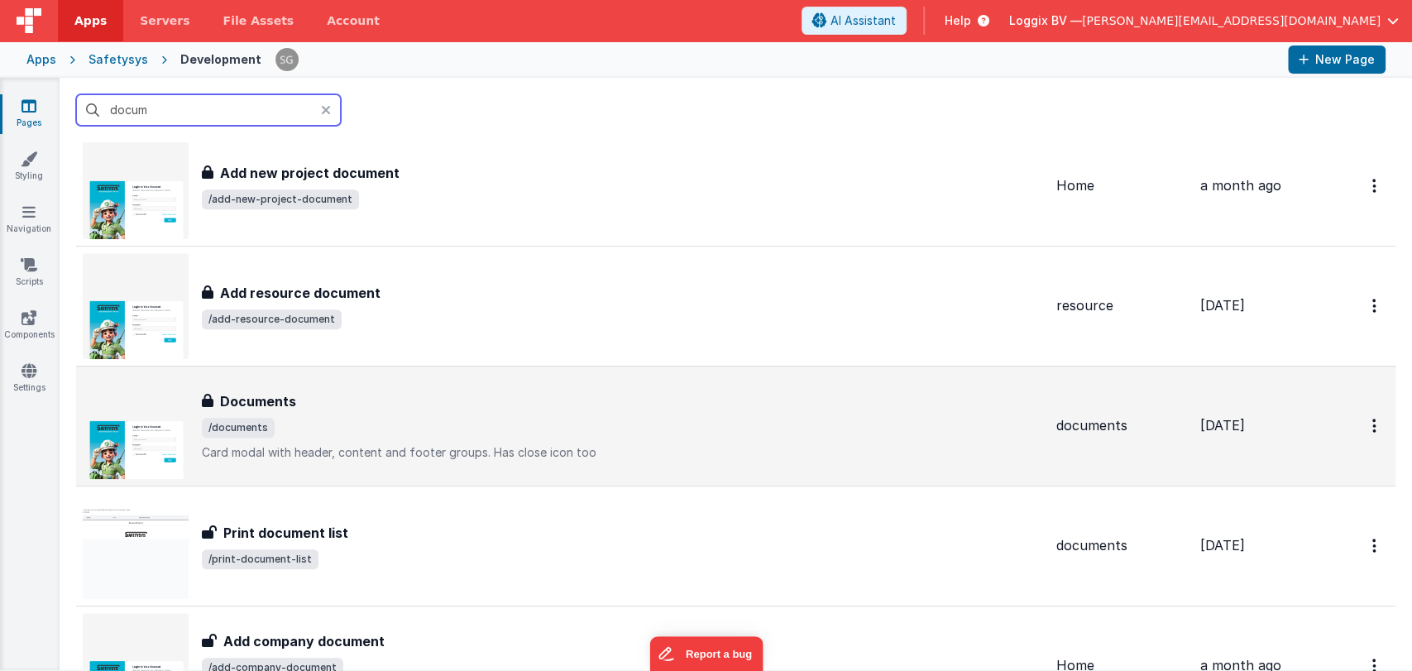
type input "docum"
click at [350, 412] on div "Documents Documents /documents Card modal with header, content and footer group…" at bounding box center [622, 425] width 841 height 69
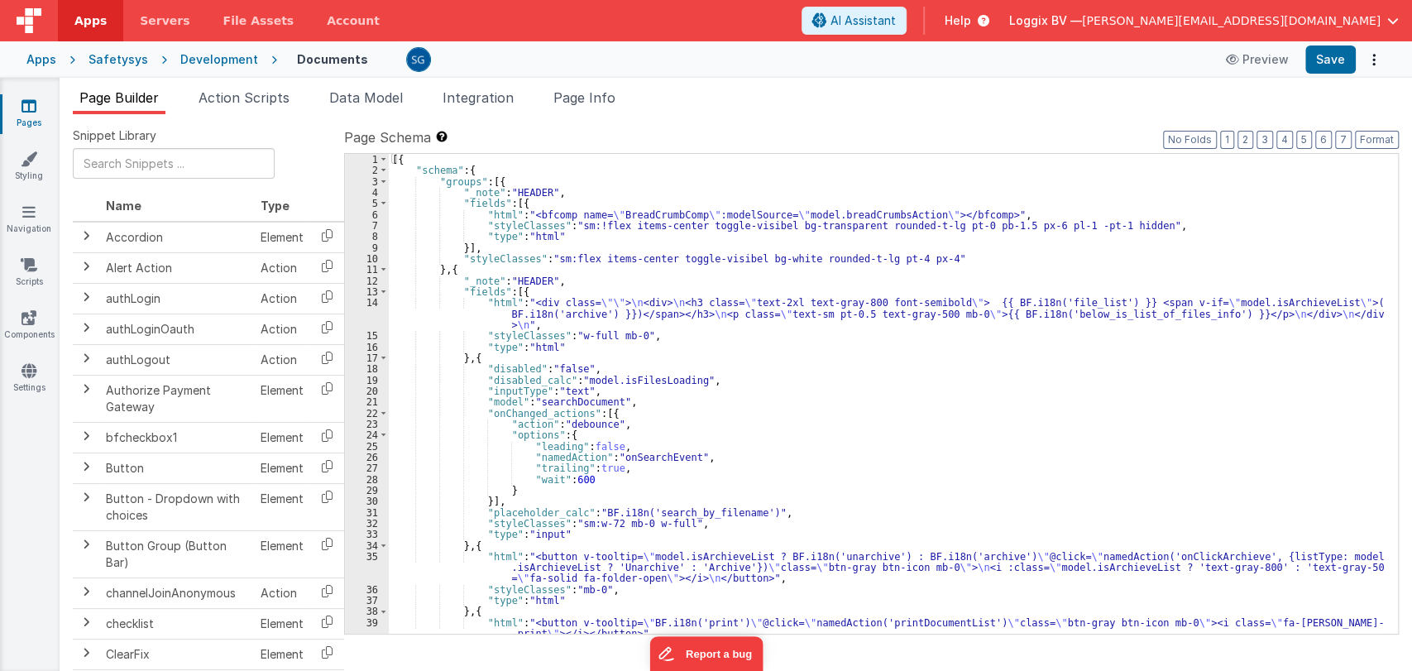
click at [751, 375] on div "[{ "schema" : { "groups" : [{ "_note" : "HEADER" , "fields" : [{ "html" : "<bfc…" at bounding box center [886, 405] width 995 height 502
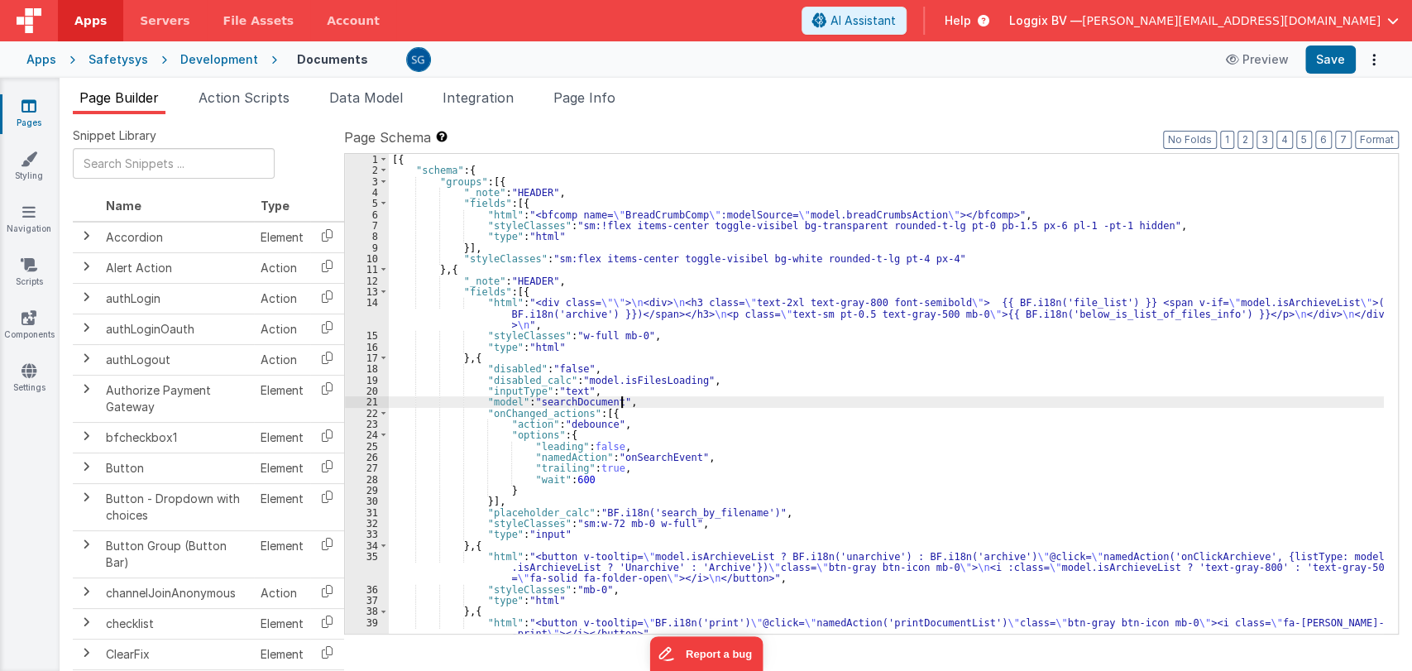
click at [786, 397] on div "[{ "schema" : { "groups" : [{ "_note" : "HEADER" , "fields" : [{ "html" : "<bfc…" at bounding box center [886, 405] width 995 height 502
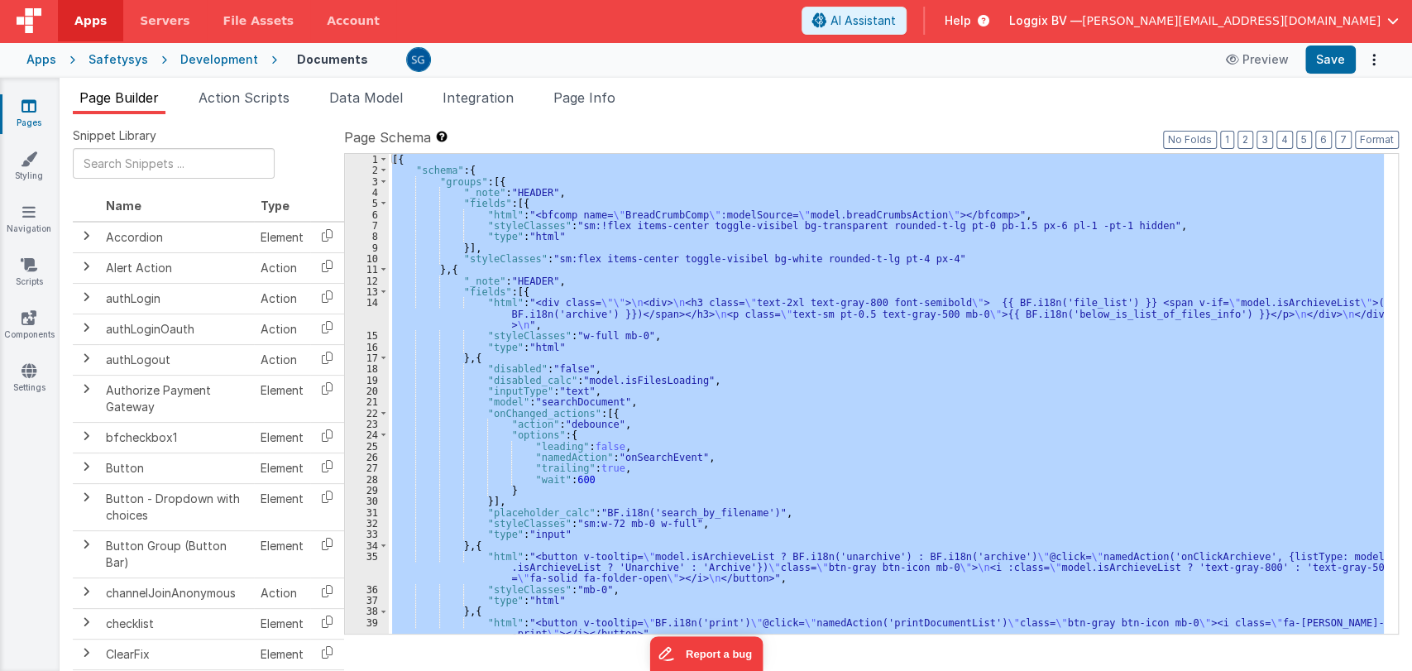
click at [760, 376] on div "[{ "schema" : { "groups" : [{ "_note" : "HEADER" , "fields" : [{ "html" : "<bfc…" at bounding box center [886, 394] width 995 height 480
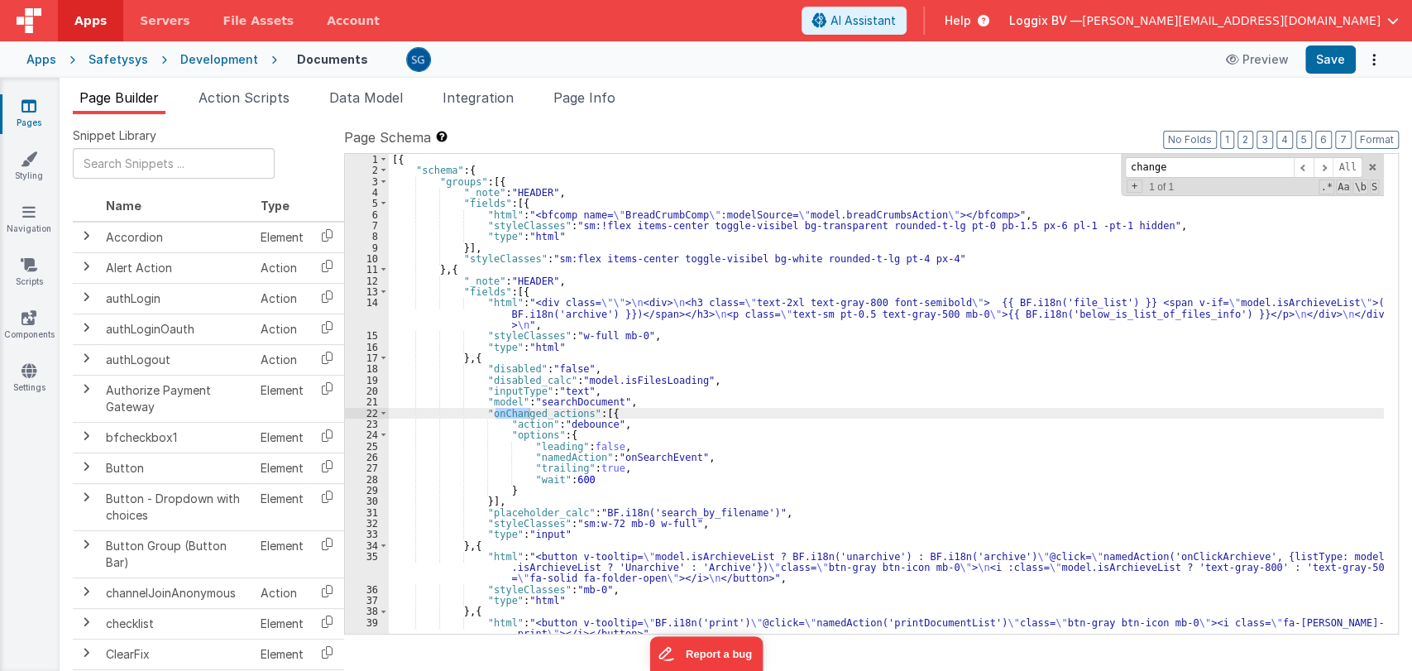
type input "change"
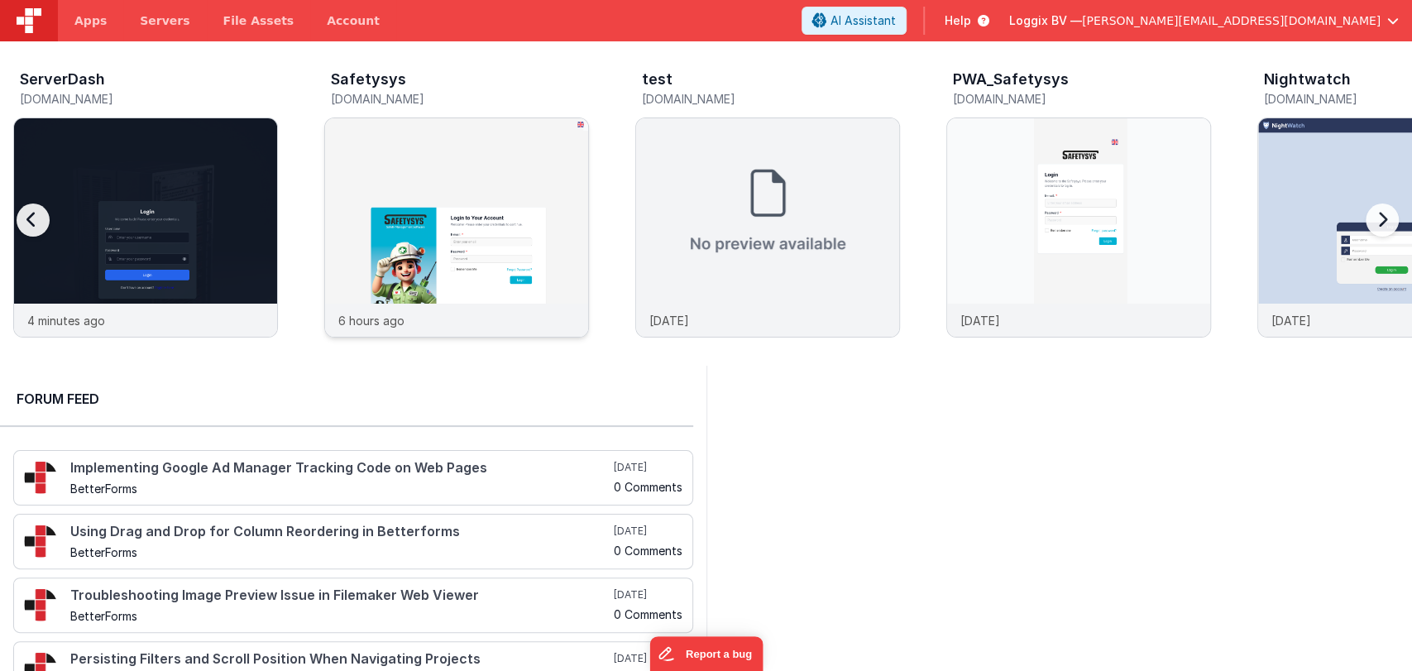
click at [436, 221] on img at bounding box center [456, 249] width 263 height 263
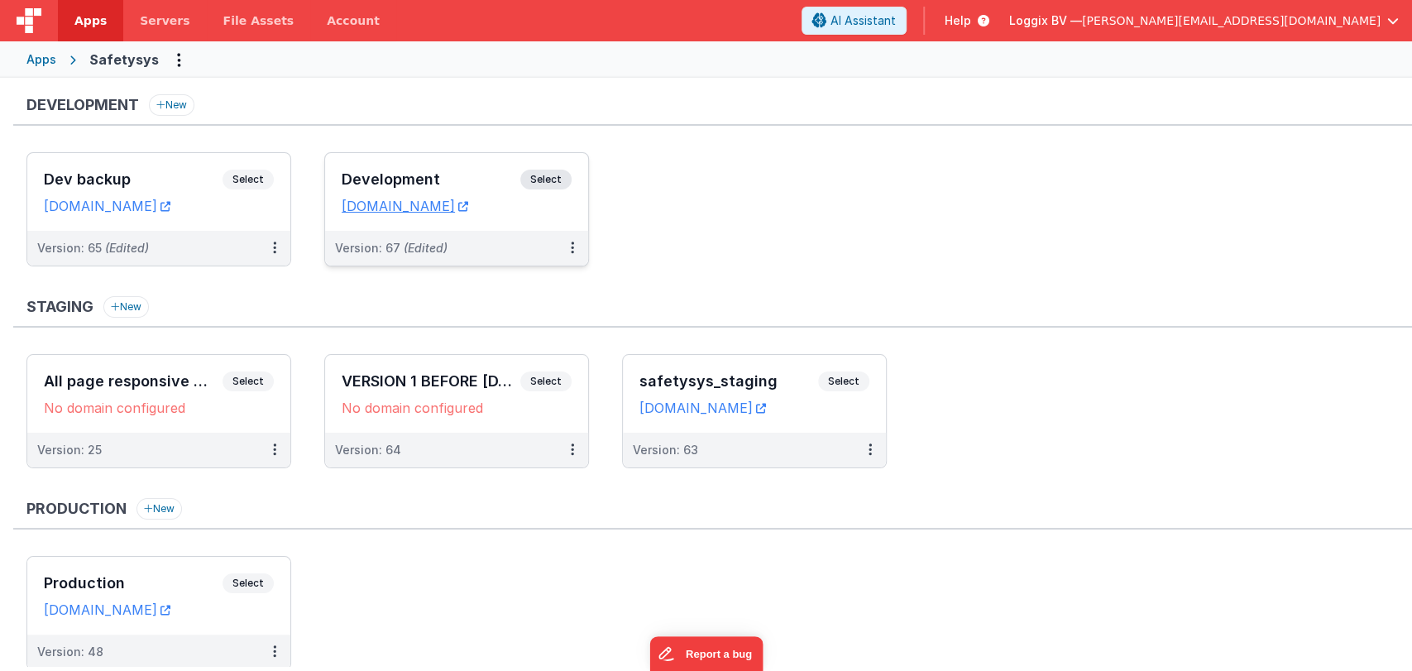
click at [433, 183] on h3 "Development" at bounding box center [431, 179] width 179 height 17
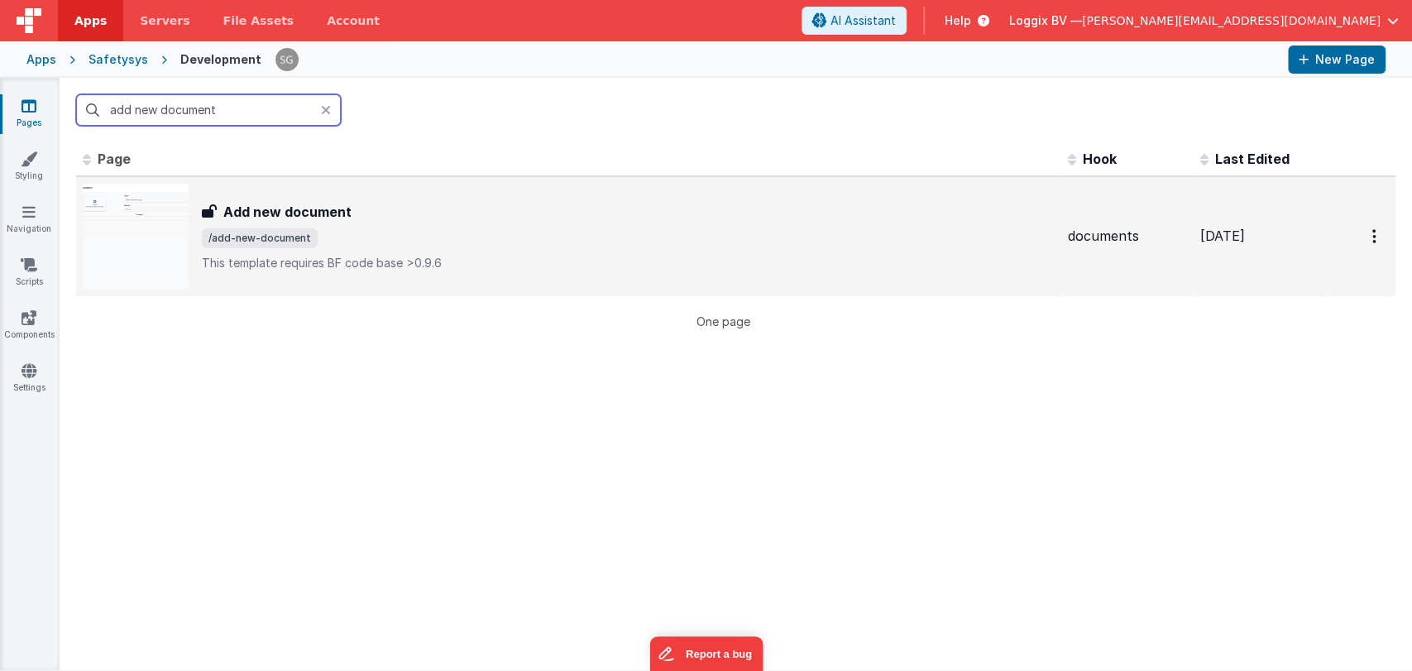
type input "add new document"
click at [329, 226] on div "Add new document Add new document /add-new-document This template requires BF c…" at bounding box center [628, 236] width 853 height 69
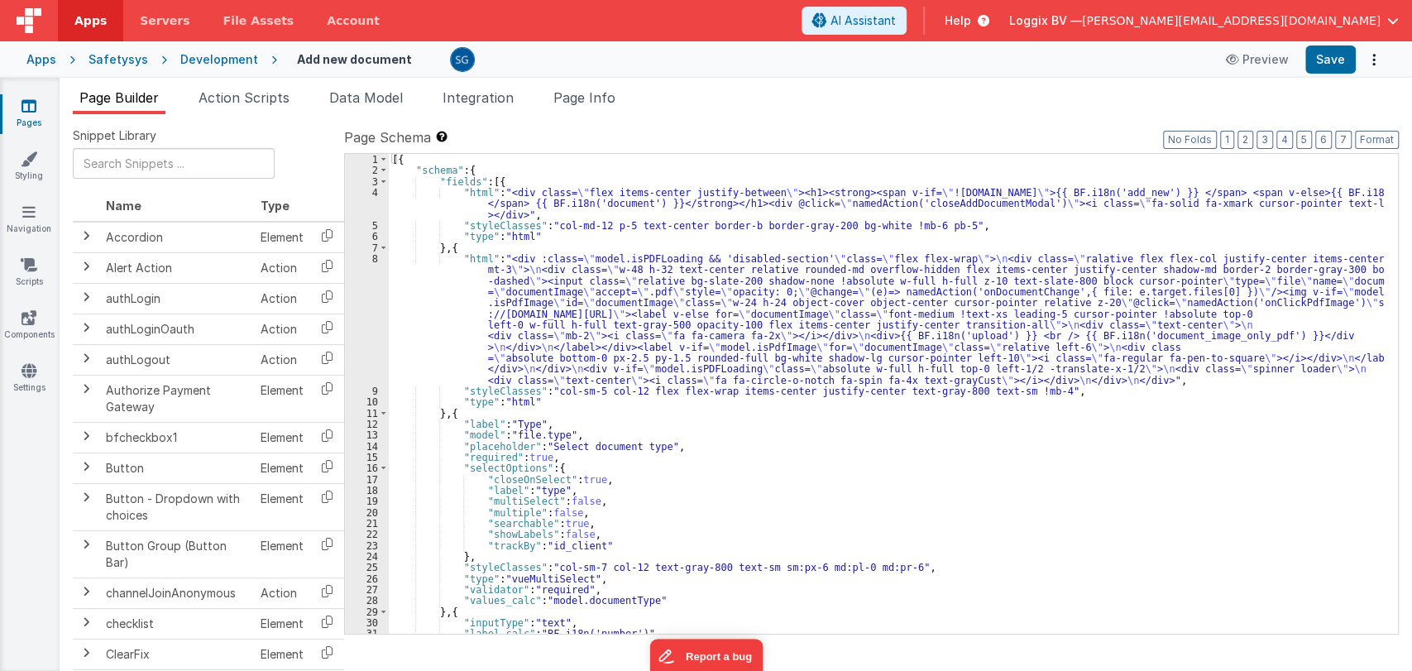
click at [825, 413] on div "[{ "schema" : { "fields" : [{ "html" : "<div class= \" flex items-center justif…" at bounding box center [886, 405] width 995 height 502
click at [743, 448] on div "[{ "schema" : { "fields" : [{ "html" : "<div class= \" flex items-center justif…" at bounding box center [886, 405] width 995 height 502
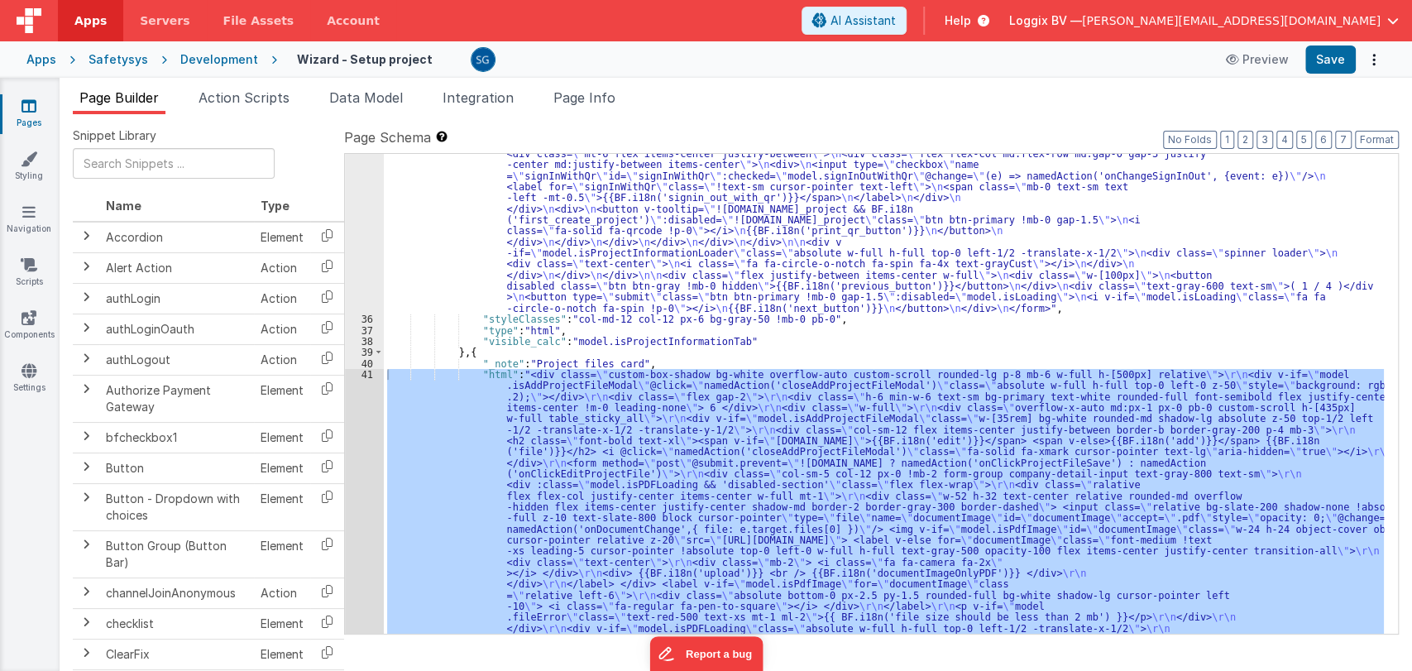
scroll to position [1041, 0]
click at [273, 89] on span "Action Scripts" at bounding box center [243, 97] width 91 height 17
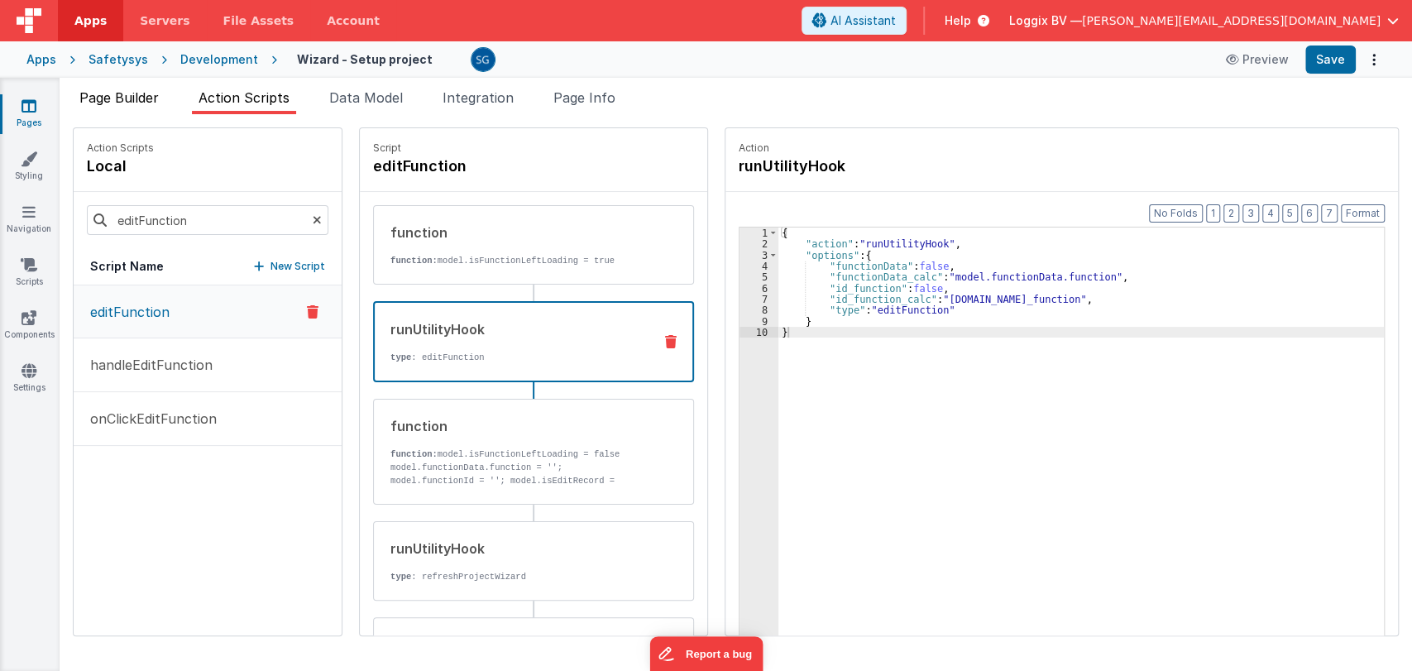
click at [119, 95] on span "Page Builder" at bounding box center [118, 97] width 79 height 17
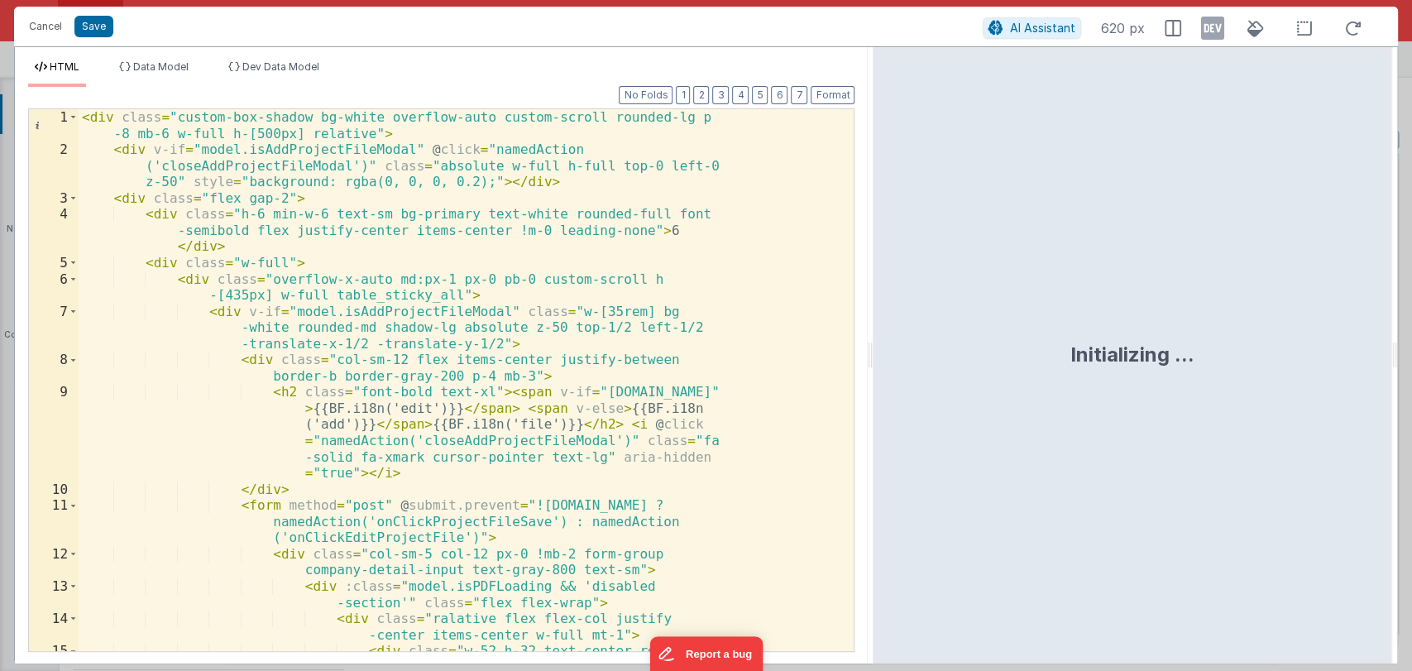
drag, startPoint x: 702, startPoint y: 348, endPoint x: 1190, endPoint y: 276, distance: 493.3
click at [1190, 276] on html "Cancel Save AI Assistant 620 px HTML Data Model Dev Data Model Format 7 6 5 4 3…" at bounding box center [706, 335] width 1412 height 671
